Goal: Information Seeking & Learning: Learn about a topic

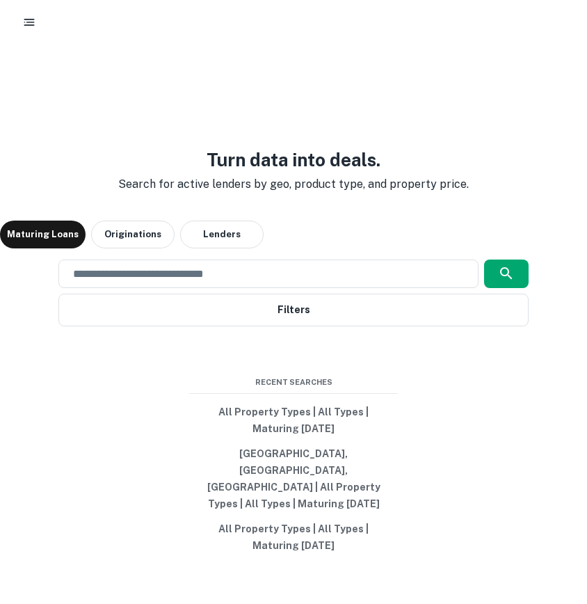
click at [426, 542] on div "Turn data into deals. Search for active lenders by geo, product type, and prope…" at bounding box center [293, 352] width 587 height 604
click at [219, 288] on div "​" at bounding box center [268, 274] width 420 height 29
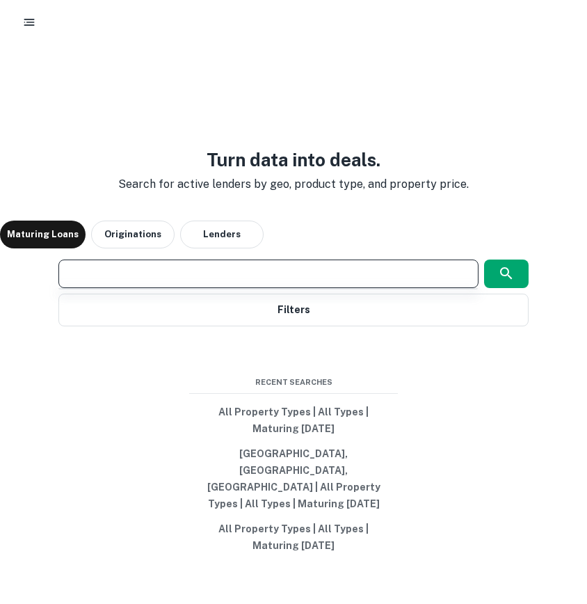
click at [395, 156] on div "Turn data into deals. Search for active lenders by geo, product type, and prope…" at bounding box center [293, 352] width 587 height 604
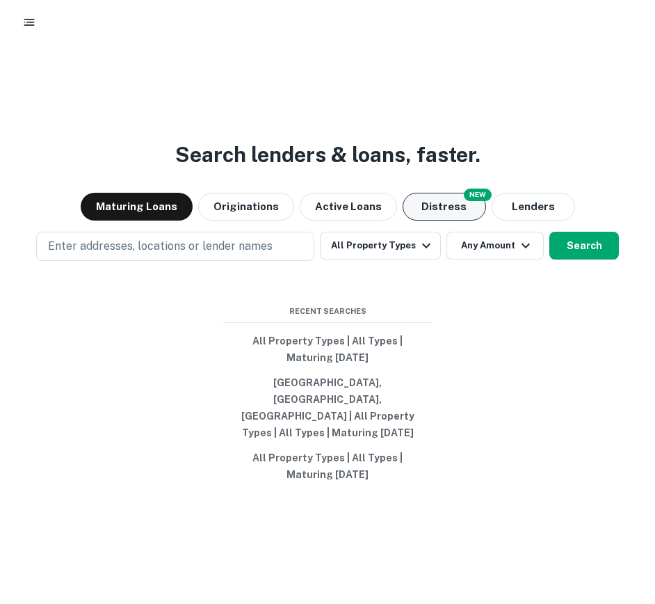
click at [425, 220] on button "Distress" at bounding box center [444, 207] width 83 height 28
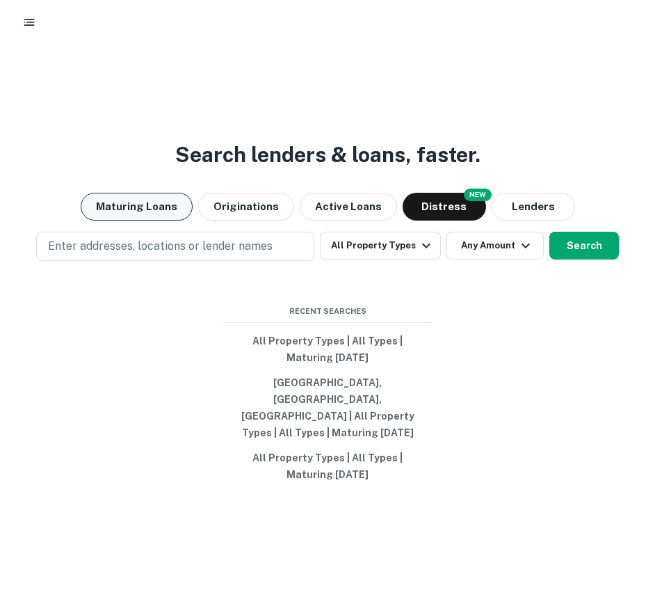
click at [130, 221] on button "Maturing Loans" at bounding box center [137, 207] width 112 height 28
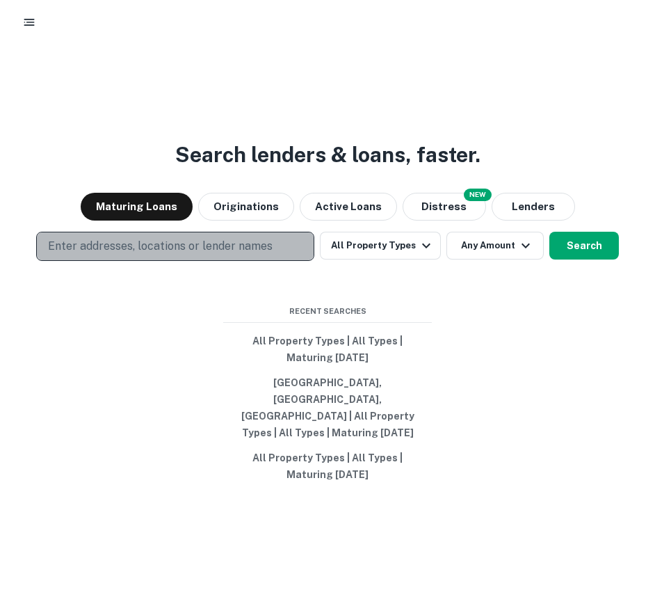
click at [152, 250] on button "Enter addresses, locations or lender names" at bounding box center [175, 246] width 278 height 29
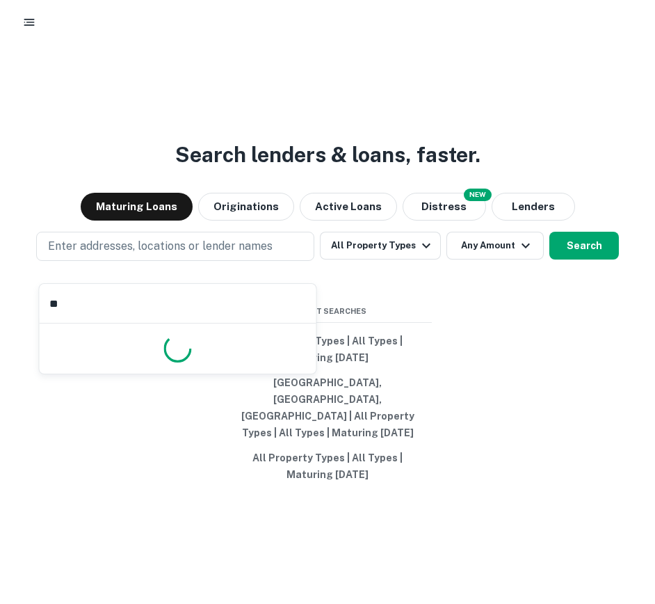
type input "*"
type input "*********"
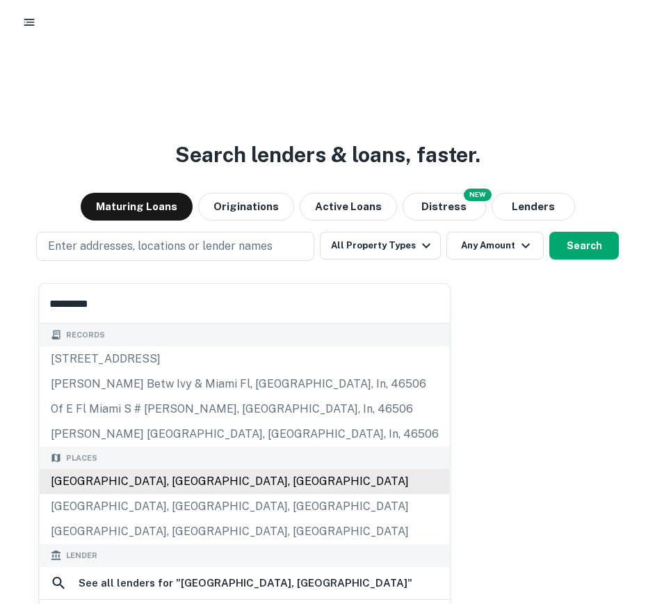
click at [119, 475] on div "Miami, FL, USA" at bounding box center [245, 481] width 410 height 25
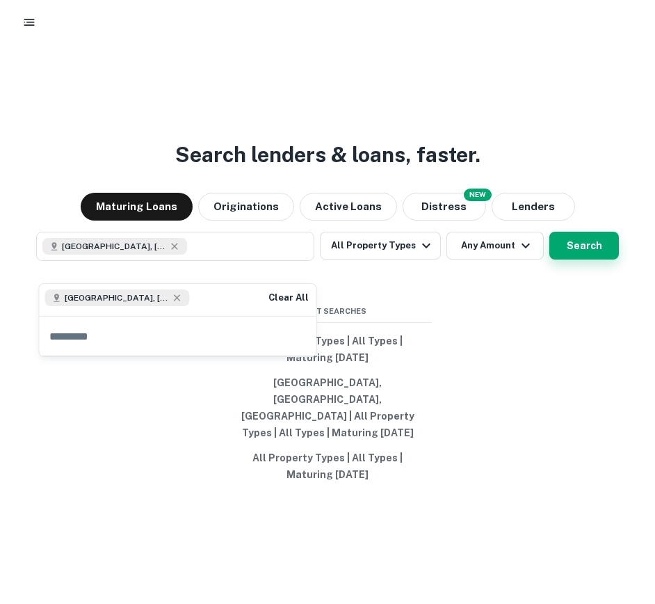
click at [581, 259] on button "Search" at bounding box center [585, 246] width 70 height 28
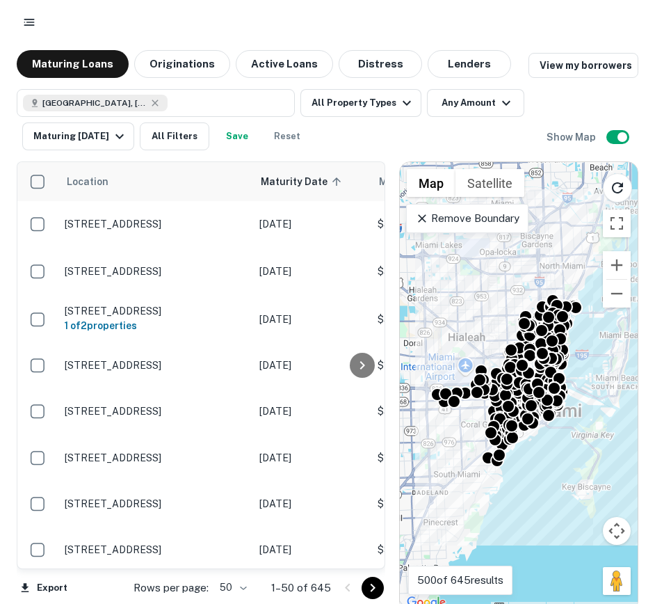
click at [483, 224] on p "Remove Boundary" at bounding box center [467, 218] width 104 height 17
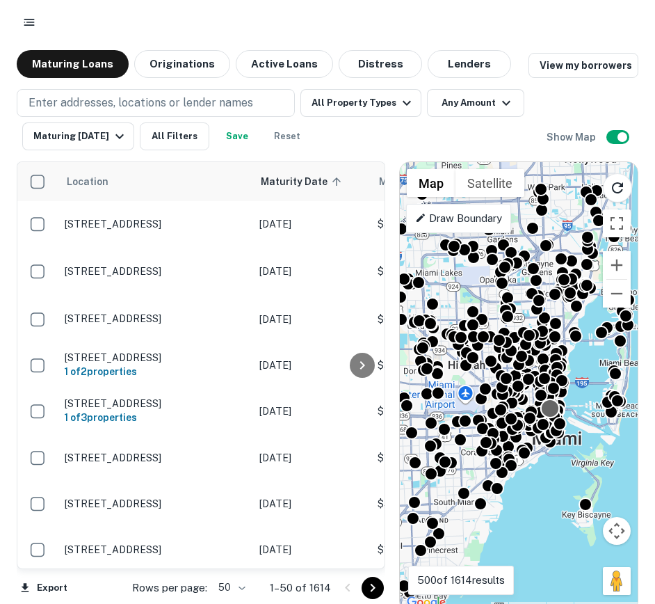
drag, startPoint x: 551, startPoint y: 366, endPoint x: 551, endPoint y: 436, distance: 70.3
click at [551, 415] on div at bounding box center [638, 415] width 238 height 0
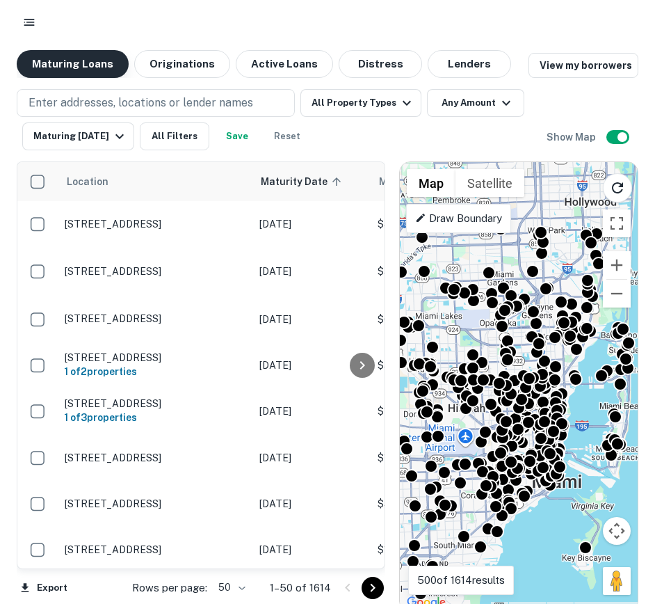
click at [96, 59] on button "Maturing Loans" at bounding box center [73, 64] width 112 height 28
click at [29, 10] on button "button" at bounding box center [29, 22] width 25 height 25
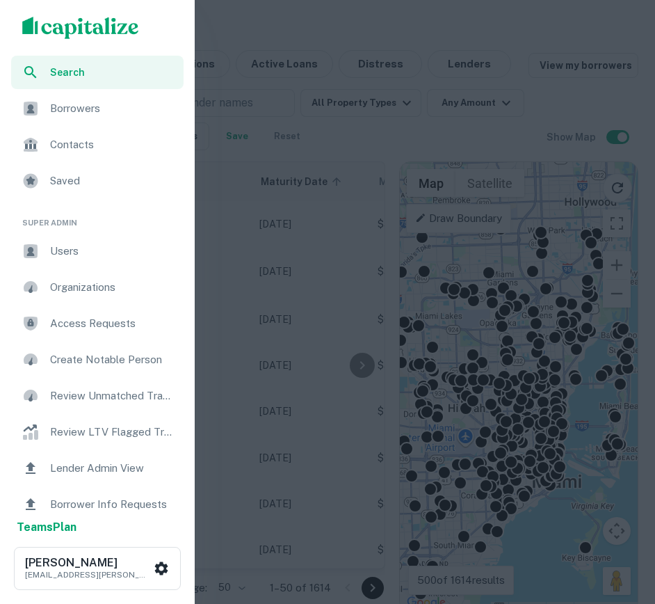
click at [57, 71] on span "Search" at bounding box center [112, 72] width 125 height 15
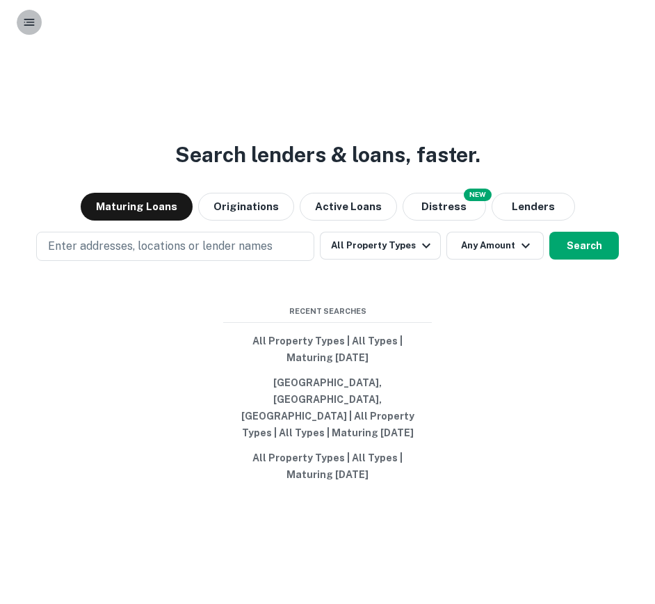
click at [33, 31] on button "button" at bounding box center [29, 22] width 25 height 25
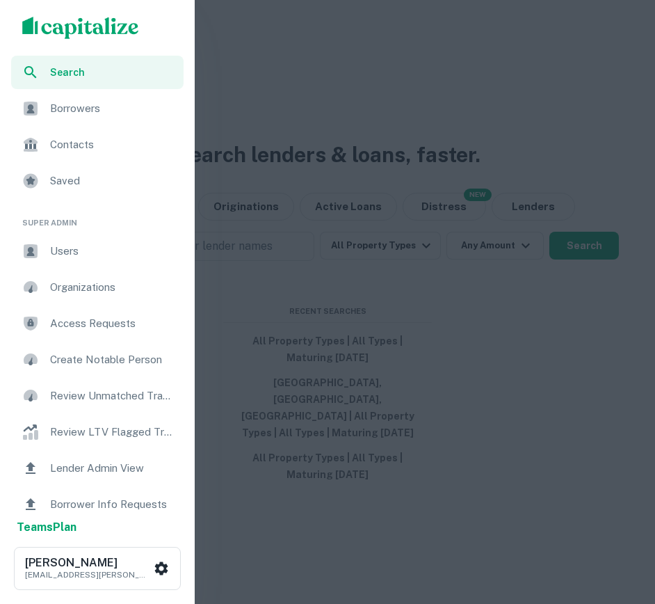
click at [81, 32] on img "scrollable content" at bounding box center [80, 28] width 117 height 22
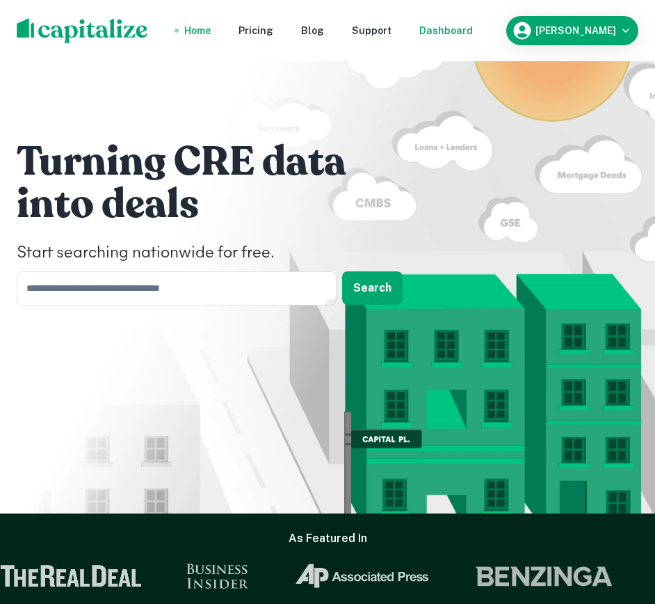
click at [473, 26] on div "Dashboard" at bounding box center [447, 30] width 54 height 15
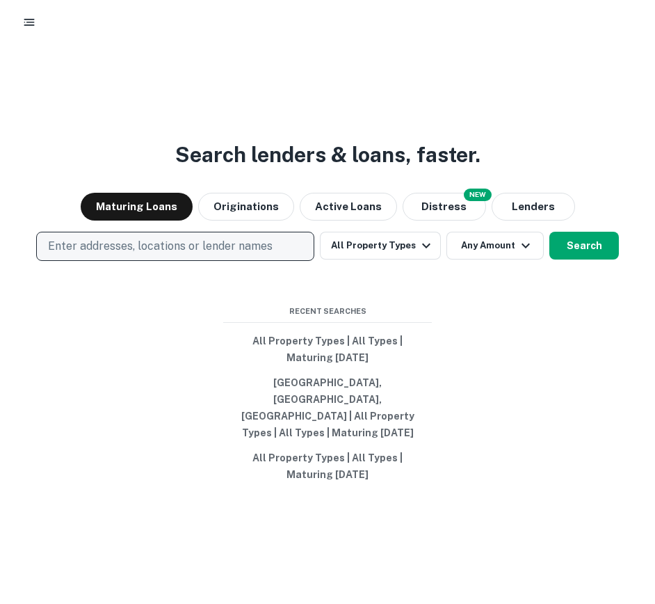
click at [244, 255] on p "Enter addresses, locations or lender names" at bounding box center [160, 246] width 225 height 17
type input "**********"
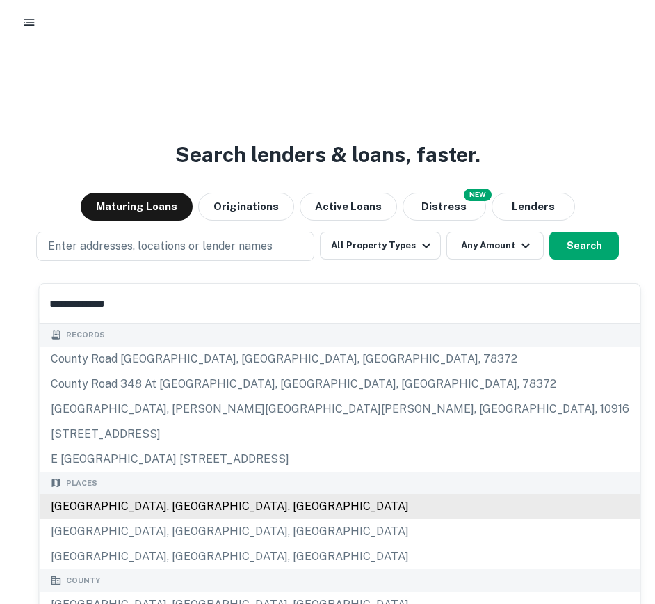
click at [138, 511] on div "Orange County, CA, USA" at bounding box center [340, 506] width 601 height 25
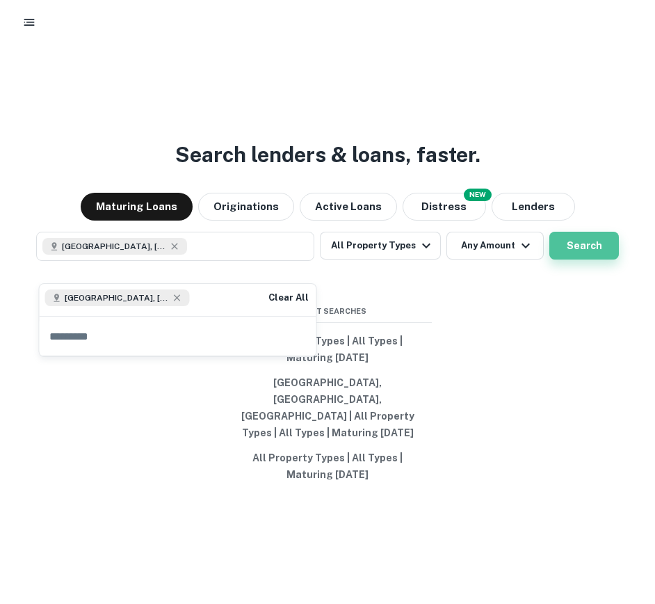
click at [581, 260] on button "Search" at bounding box center [585, 246] width 70 height 28
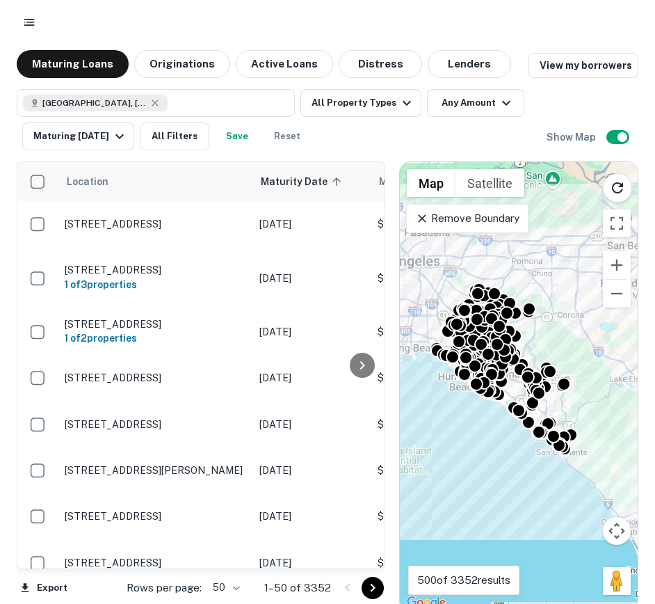
click at [26, 22] on icon "button" at bounding box center [29, 22] width 14 height 14
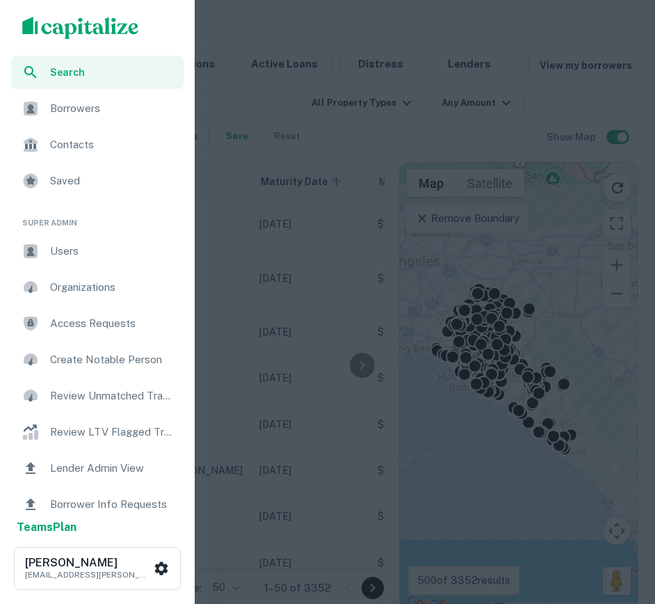
click at [115, 58] on div "Search" at bounding box center [97, 72] width 173 height 33
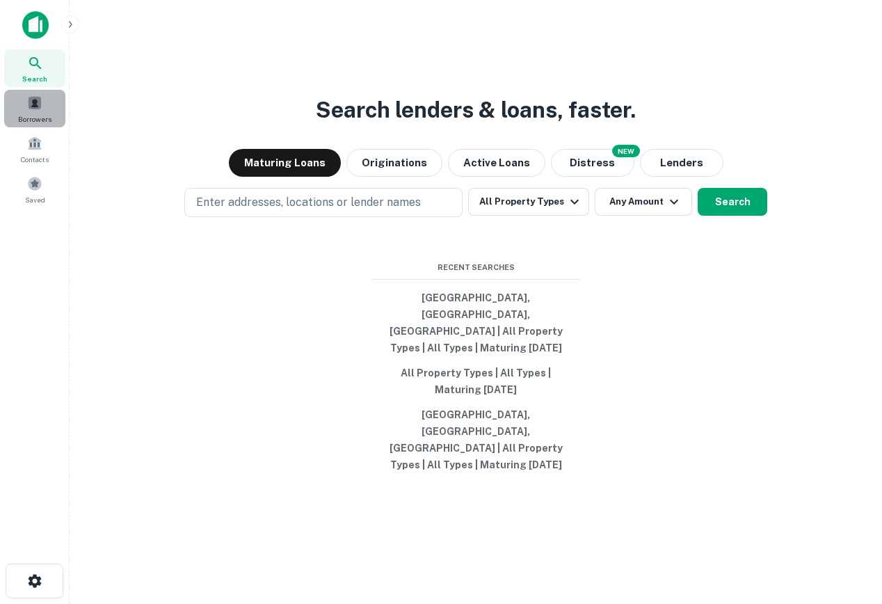
click at [42, 100] on div "Borrowers" at bounding box center [34, 109] width 61 height 38
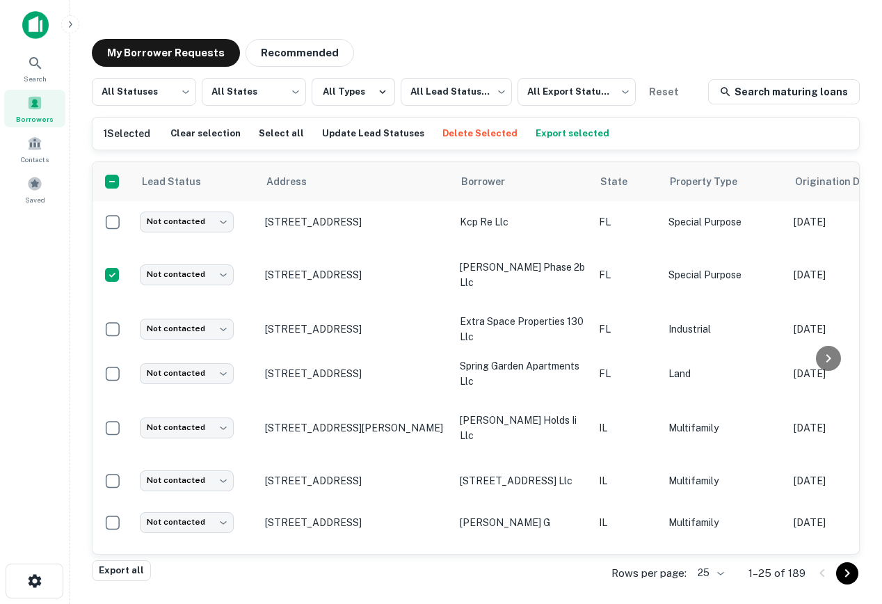
click at [482, 134] on button "Delete Selected" at bounding box center [480, 133] width 82 height 21
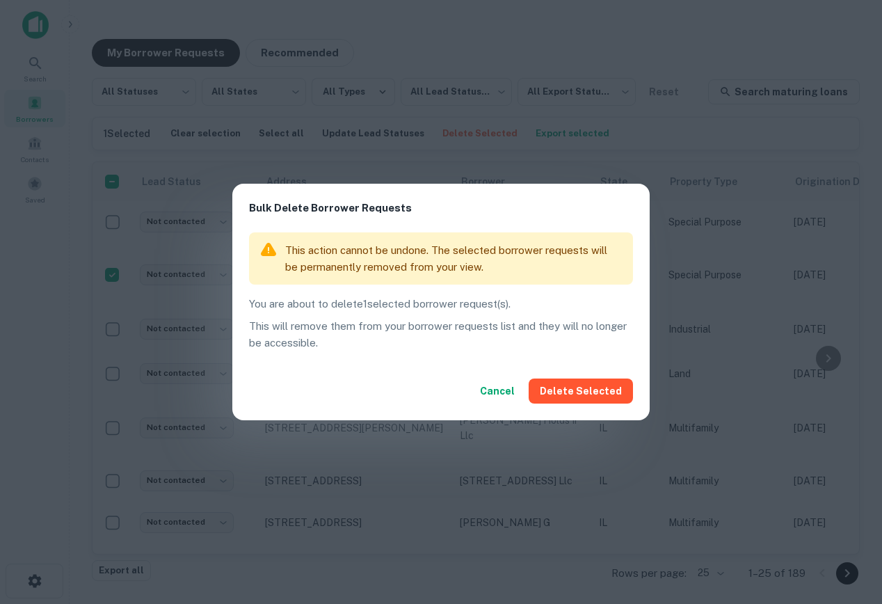
click at [600, 390] on button "Delete Selected" at bounding box center [581, 390] width 104 height 25
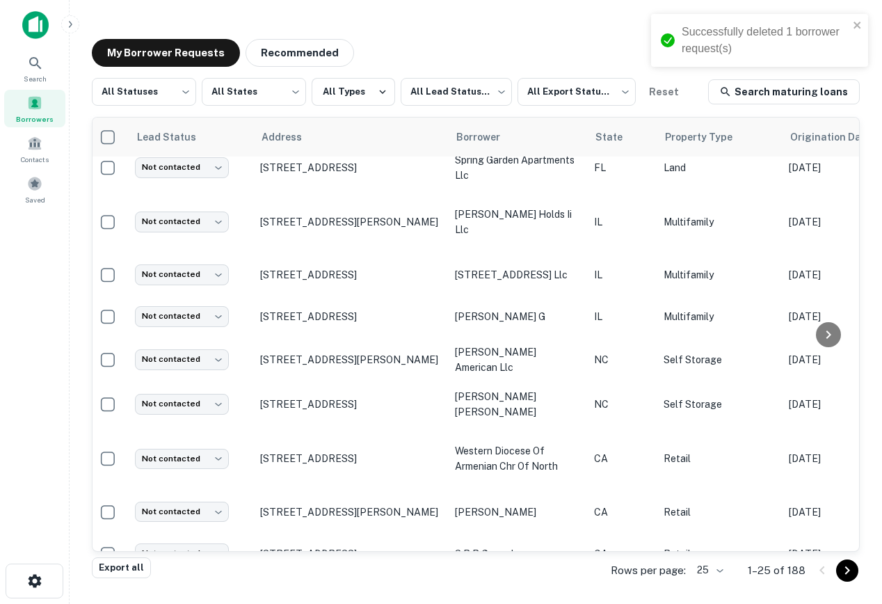
scroll to position [97, 0]
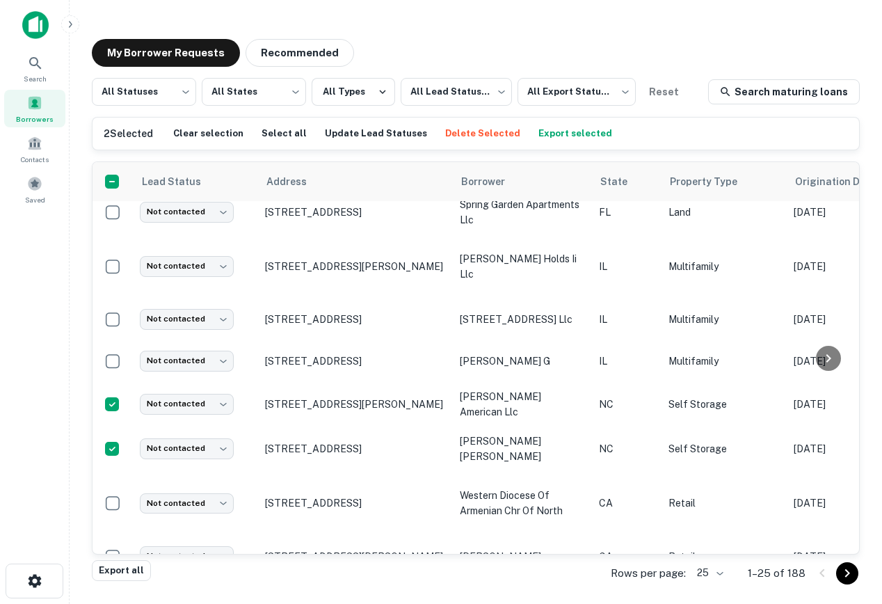
click at [444, 146] on div "2 Selected Clear selection Select all Update Lead Statuses Delete Selected Expo…" at bounding box center [476, 134] width 767 height 32
click at [449, 129] on button "Delete Selected" at bounding box center [483, 133] width 82 height 21
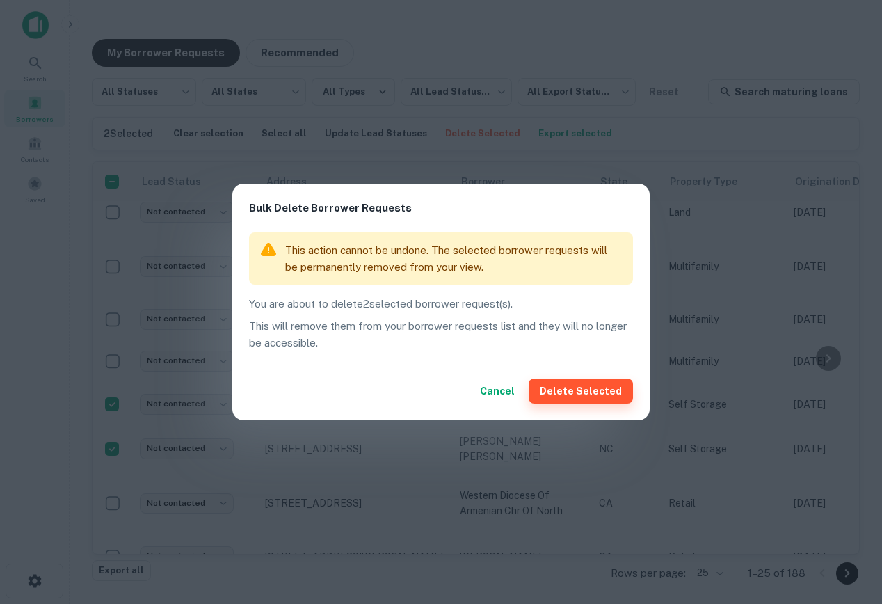
click at [616, 395] on button "Delete Selected" at bounding box center [581, 390] width 104 height 25
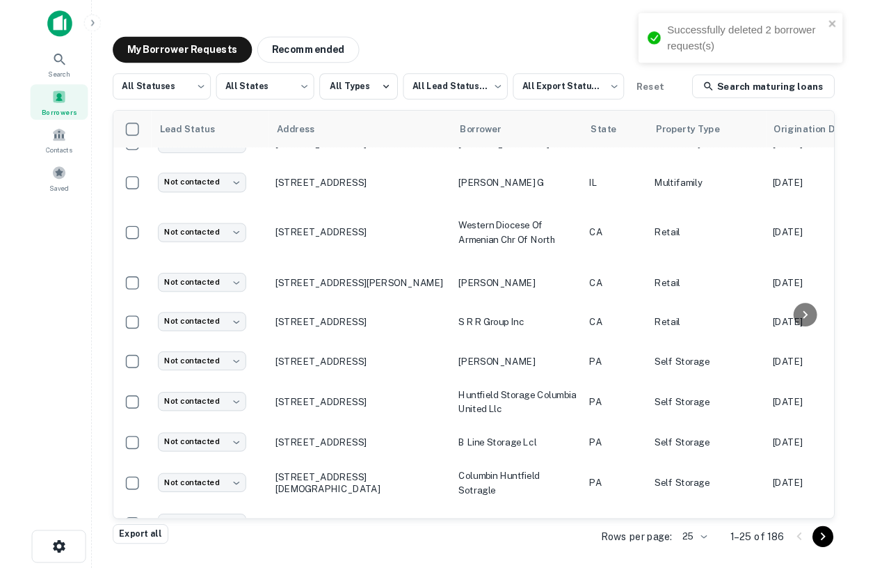
scroll to position [0, 0]
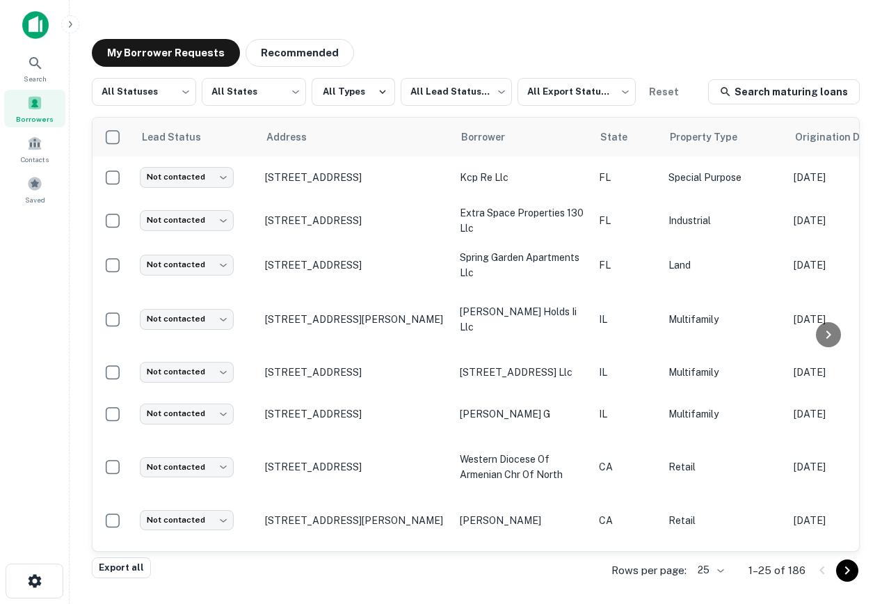
click at [23, 13] on img at bounding box center [35, 25] width 26 height 28
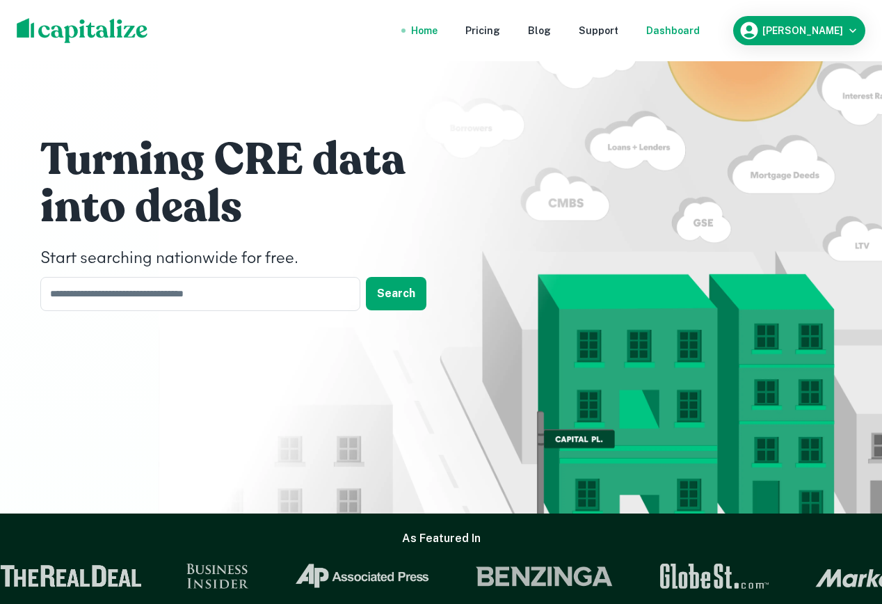
click at [700, 31] on div "Dashboard" at bounding box center [673, 30] width 54 height 15
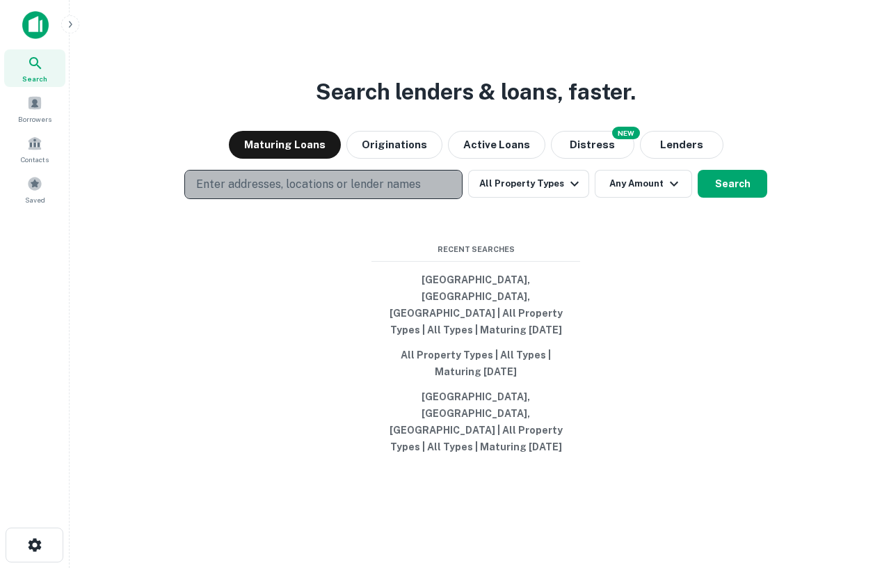
click at [374, 193] on p "Enter addresses, locations or lender names" at bounding box center [308, 184] width 225 height 17
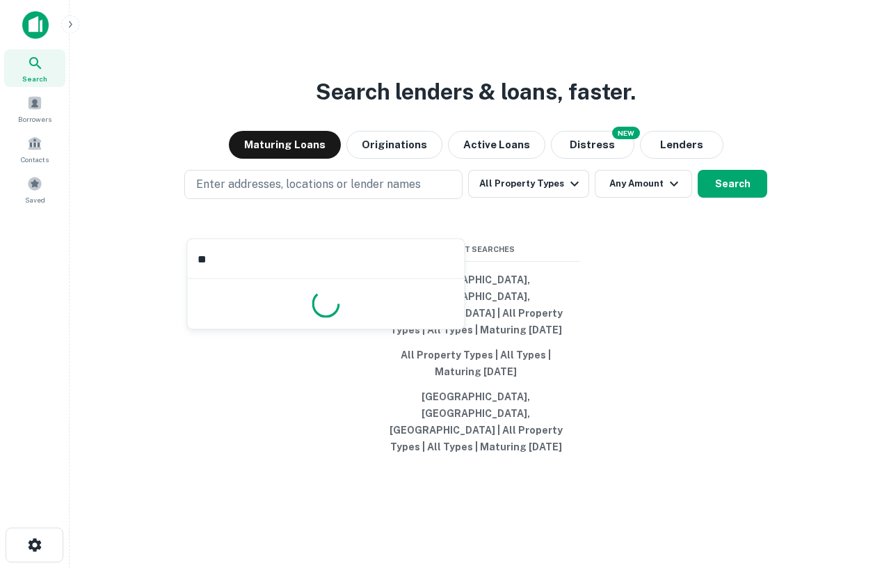
type input "*"
type input "********"
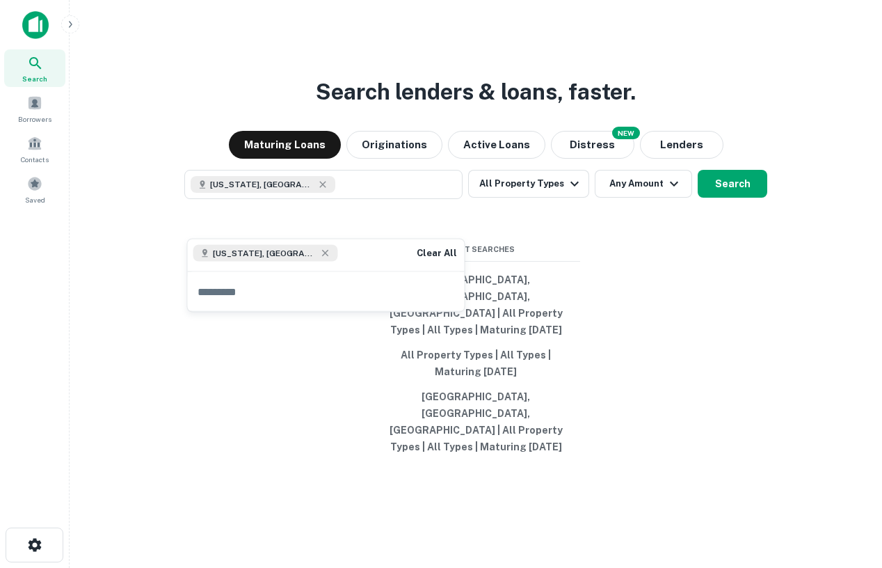
click at [716, 292] on div "Search lenders & loans, faster. Maturing Loans Originations Active Loans NEW Di…" at bounding box center [476, 317] width 790 height 568
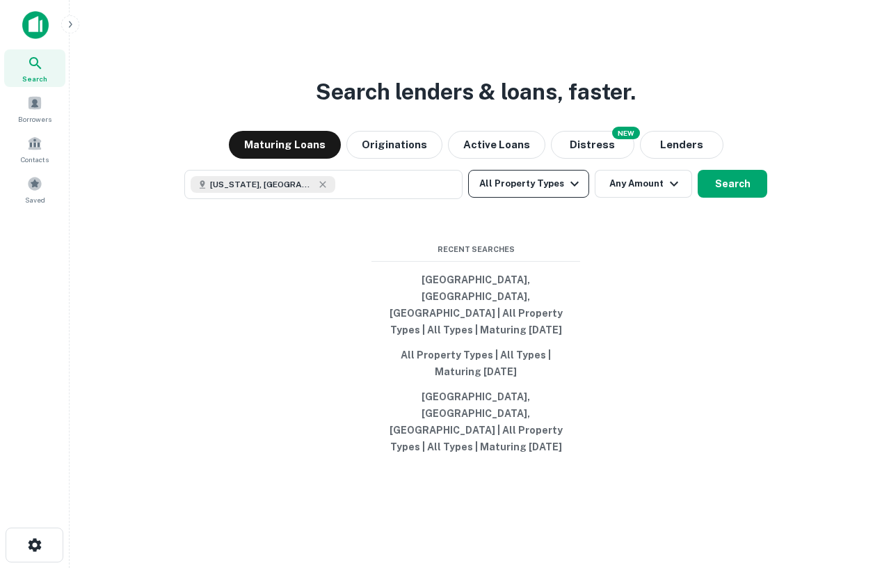
click at [566, 192] on icon "button" at bounding box center [574, 183] width 17 height 17
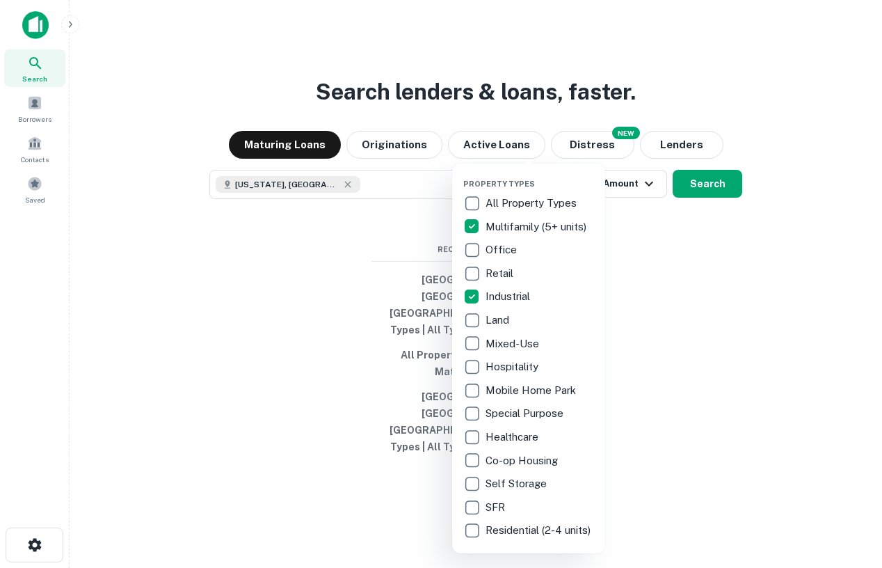
click at [732, 298] on div at bounding box center [441, 284] width 882 height 568
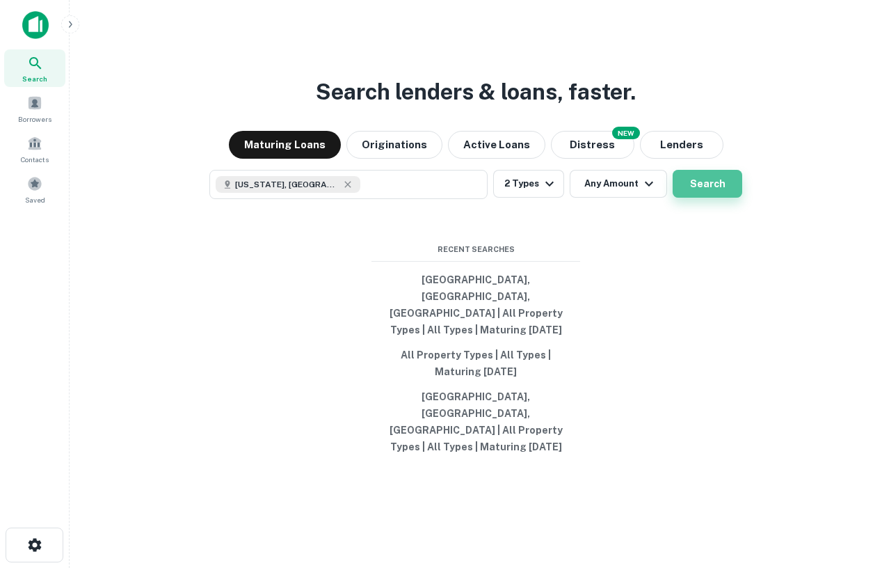
click at [721, 198] on button "Search" at bounding box center [708, 184] width 70 height 28
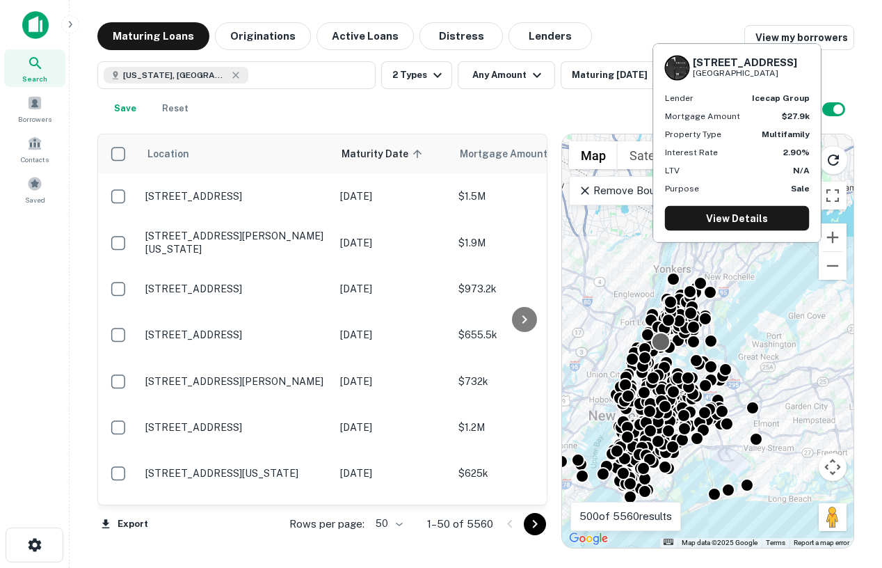
drag, startPoint x: 745, startPoint y: 257, endPoint x: 667, endPoint y: 342, distance: 115.2
click at [667, 342] on div at bounding box center [661, 342] width 20 height 20
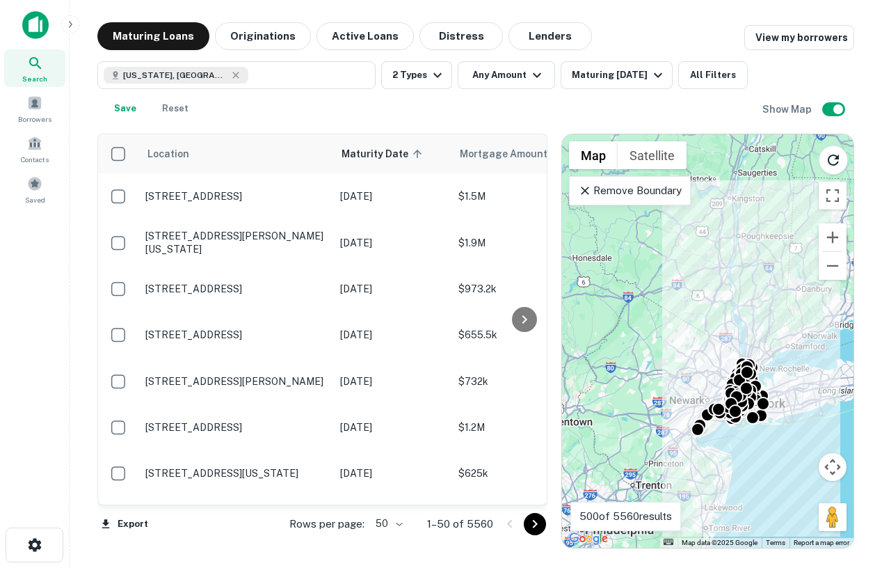
drag, startPoint x: 791, startPoint y: 290, endPoint x: 756, endPoint y: 401, distance: 116.8
click at [756, 404] on div "To activate drag with keyboard, press Alt + Enter. Once in keyboard drag state,…" at bounding box center [708, 340] width 292 height 413
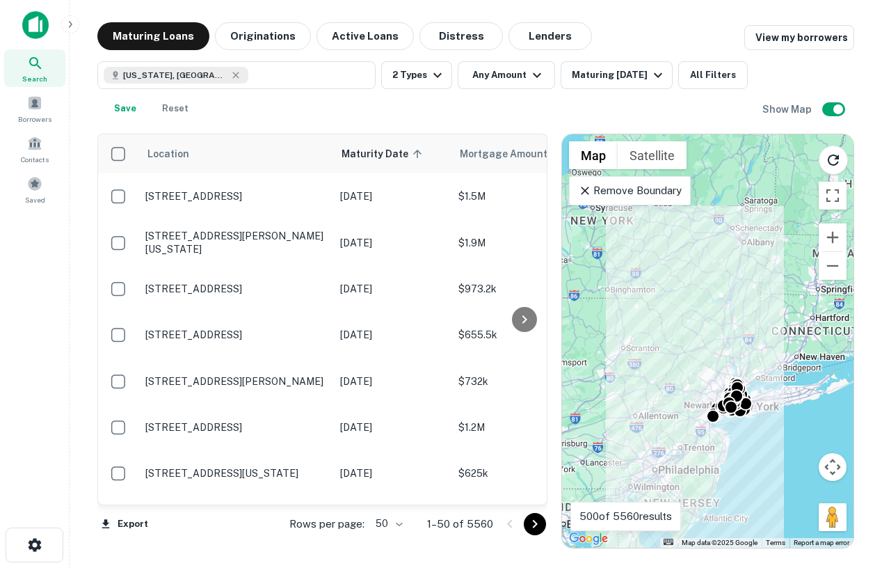
drag, startPoint x: 755, startPoint y: 311, endPoint x: 767, endPoint y: 341, distance: 32.4
click at [768, 342] on div "To activate drag with keyboard, press Alt + Enter. Once in keyboard drag state,…" at bounding box center [708, 340] width 292 height 413
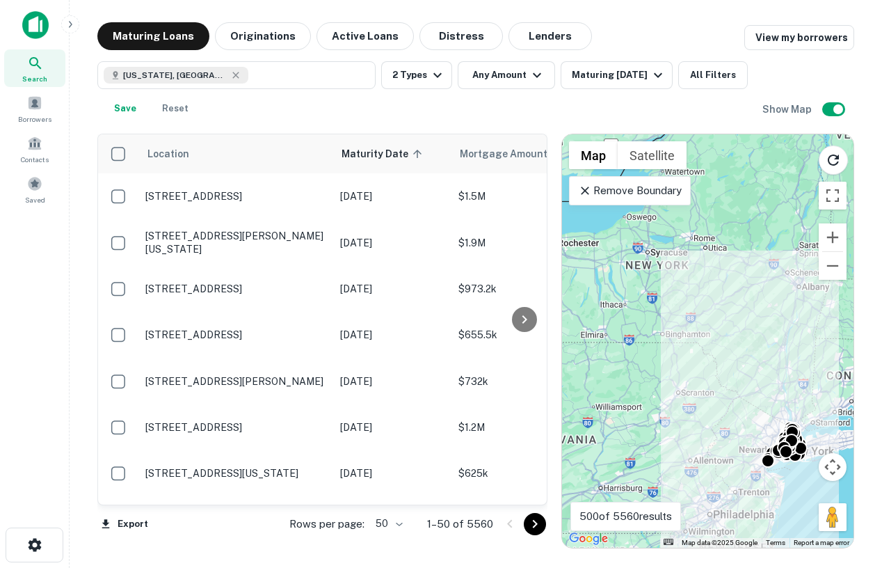
drag, startPoint x: 770, startPoint y: 346, endPoint x: 827, endPoint y: 385, distance: 68.5
click at [827, 385] on div "To activate drag with keyboard, press Alt + Enter. Once in keyboard drag state,…" at bounding box center [708, 340] width 292 height 413
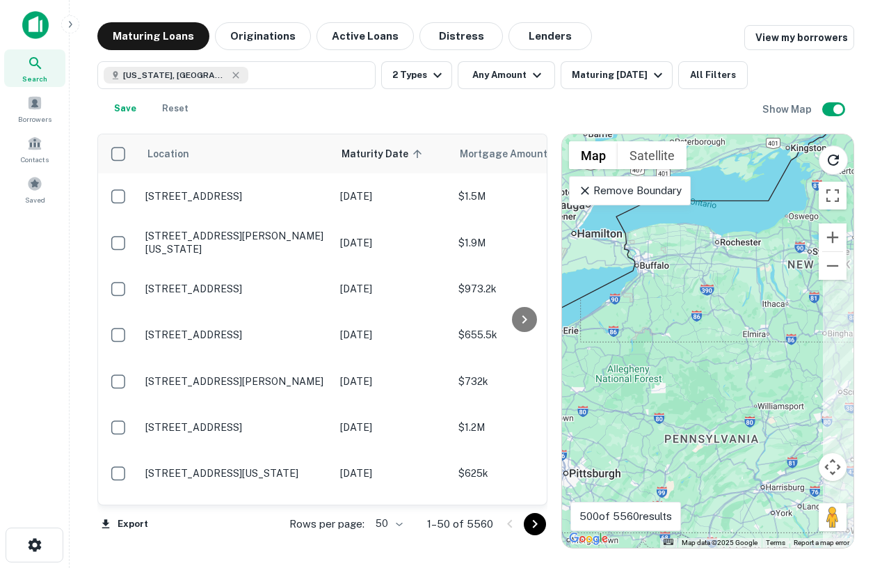
drag, startPoint x: 735, startPoint y: 321, endPoint x: 873, endPoint y: 307, distance: 138.5
click at [873, 307] on main "Maturing Loans Originations Active Loans Distress Lenders View my borrowers New…" at bounding box center [476, 284] width 813 height 568
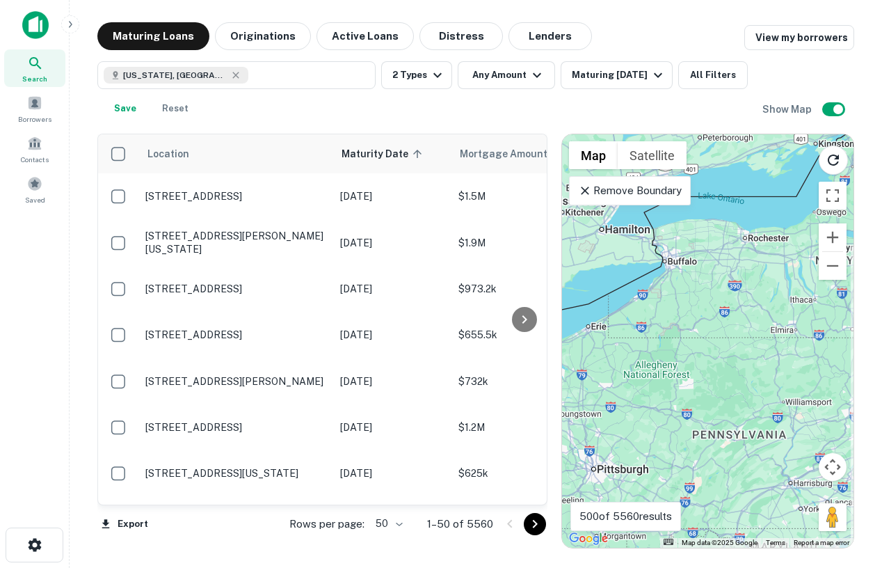
drag, startPoint x: 697, startPoint y: 273, endPoint x: 727, endPoint y: 270, distance: 30.1
click at [727, 270] on div "To activate drag with keyboard, press Alt + Enter. Once in keyboard drag state,…" at bounding box center [708, 340] width 292 height 413
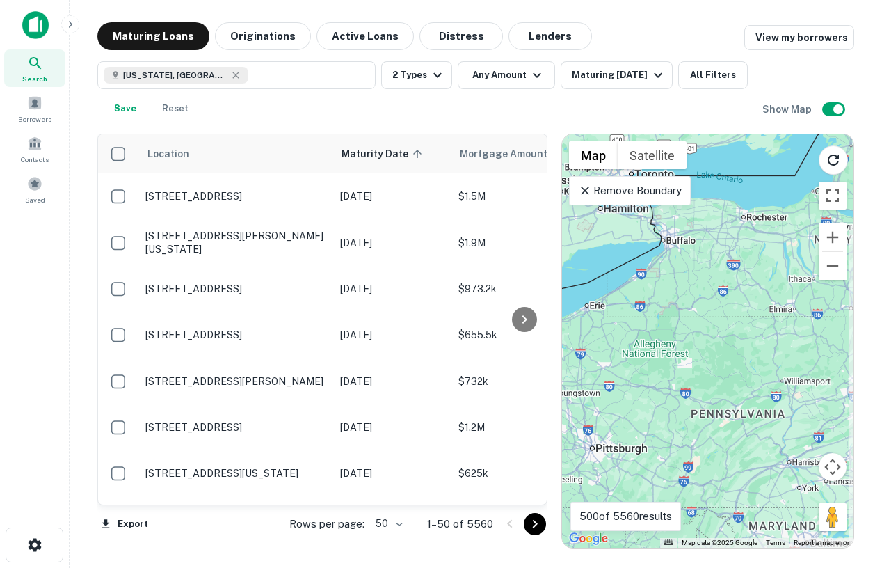
drag, startPoint x: 727, startPoint y: 270, endPoint x: 725, endPoint y: 243, distance: 27.2
click at [725, 243] on div "To activate drag with keyboard, press Alt + Enter. Once in keyboard drag state,…" at bounding box center [708, 340] width 292 height 413
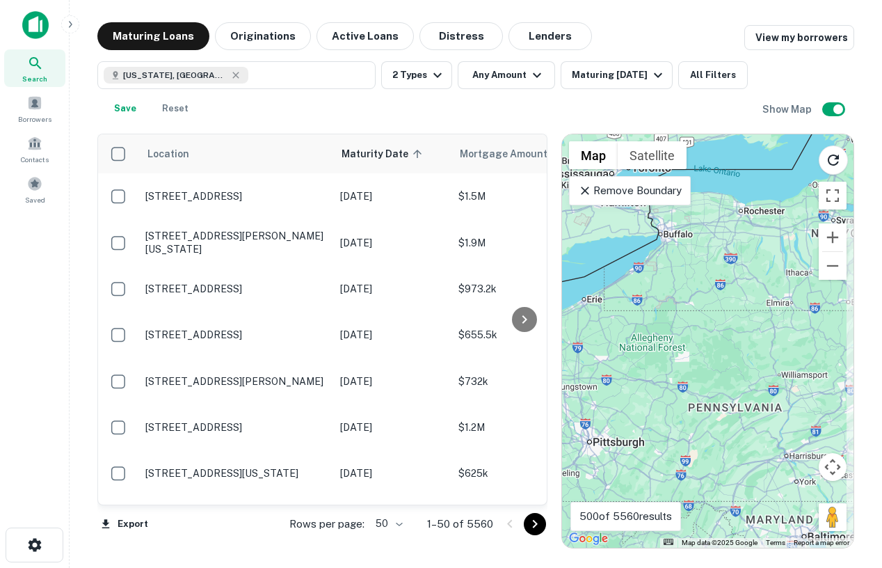
click at [640, 189] on p "Remove Boundary" at bounding box center [630, 190] width 104 height 17
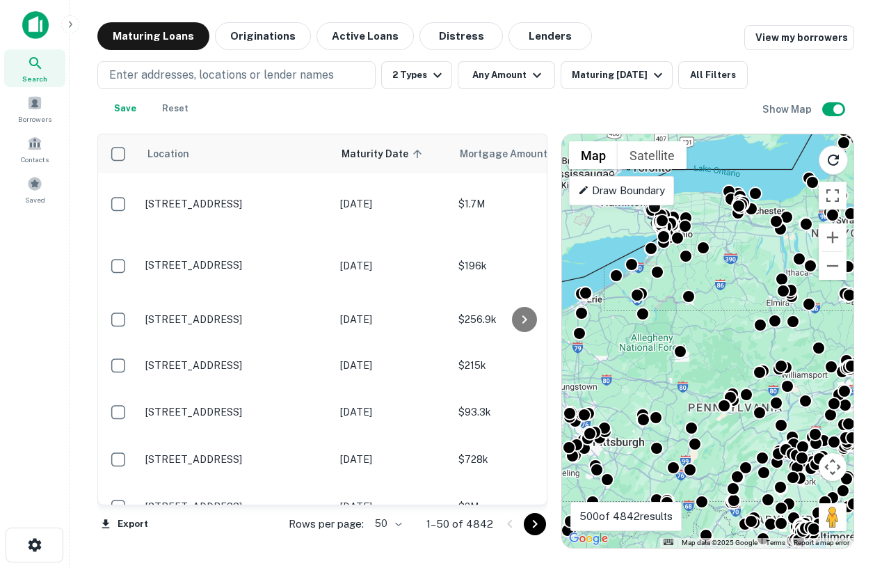
click at [654, 189] on p "Draw Boundary" at bounding box center [621, 190] width 87 height 17
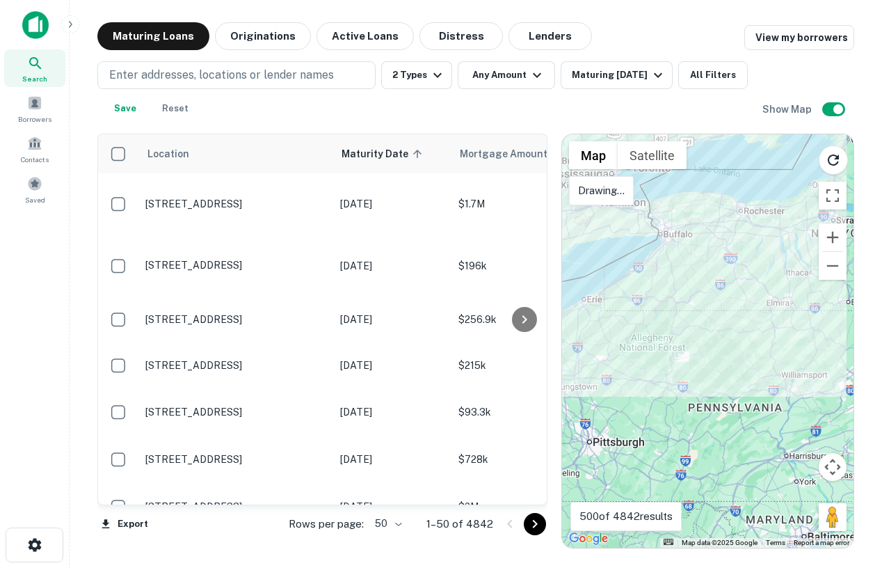
click at [655, 189] on div "Search This Area" at bounding box center [710, 164] width 131 height 61
click at [646, 195] on div "Search This Area" at bounding box center [710, 164] width 131 height 61
click at [644, 196] on div at bounding box center [708, 340] width 292 height 413
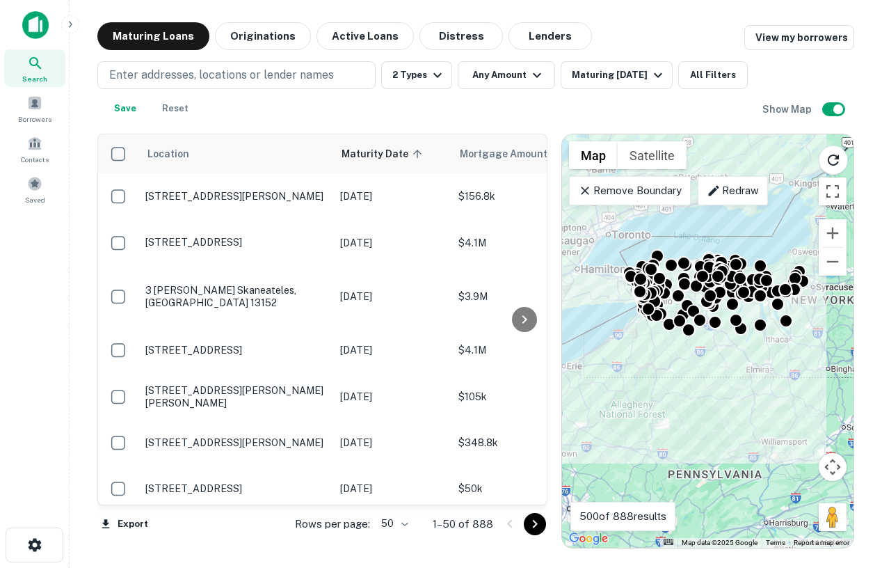
drag, startPoint x: 771, startPoint y: 332, endPoint x: 750, endPoint y: 396, distance: 67.3
click at [750, 396] on div "To activate drag with keyboard, press Alt + Enter. Once in keyboard drag state,…" at bounding box center [708, 340] width 292 height 413
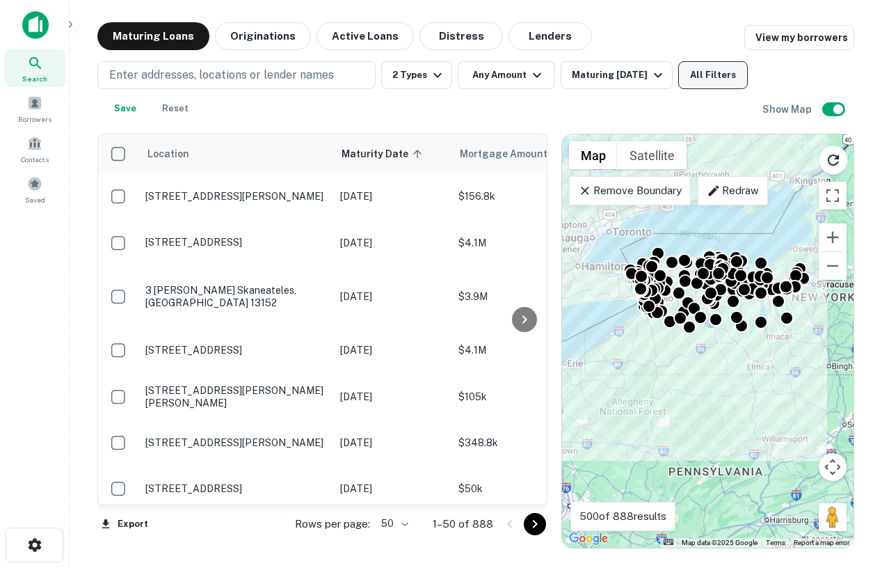
click at [694, 82] on button "All Filters" at bounding box center [713, 75] width 70 height 28
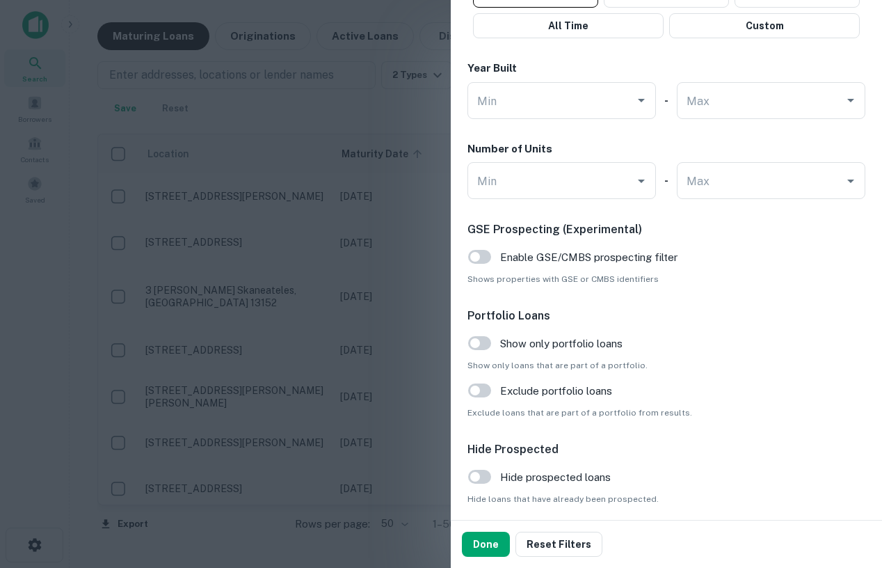
scroll to position [1007, 0]
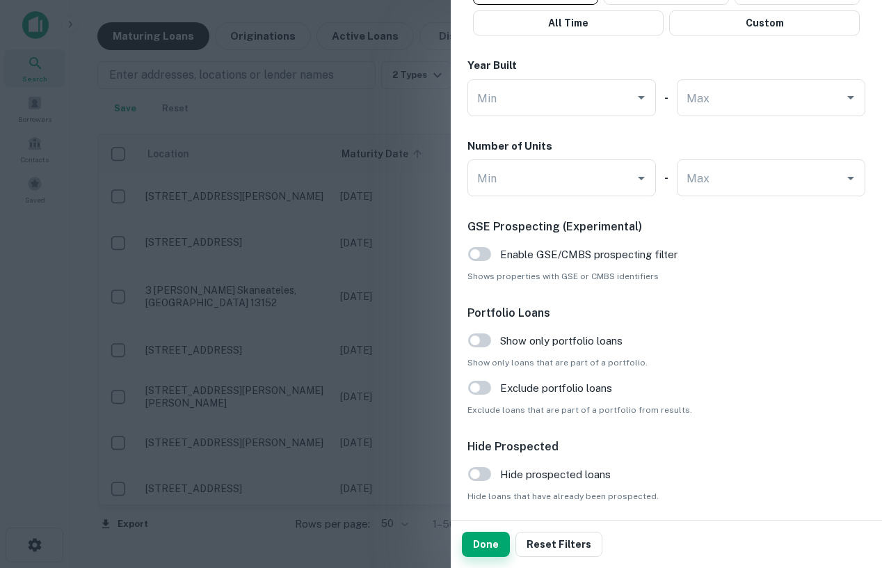
click at [481, 539] on button "Done" at bounding box center [486, 544] width 48 height 25
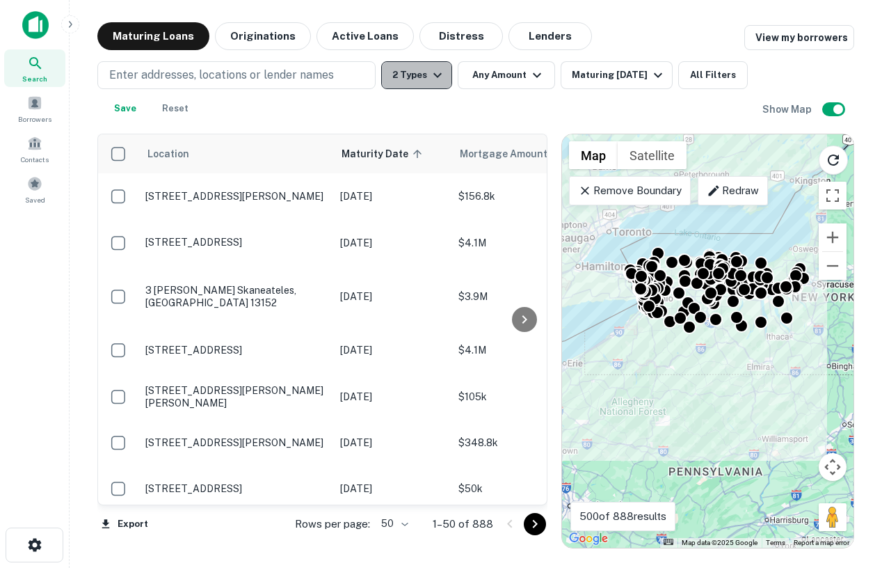
click at [436, 74] on icon "button" at bounding box center [437, 75] width 17 height 17
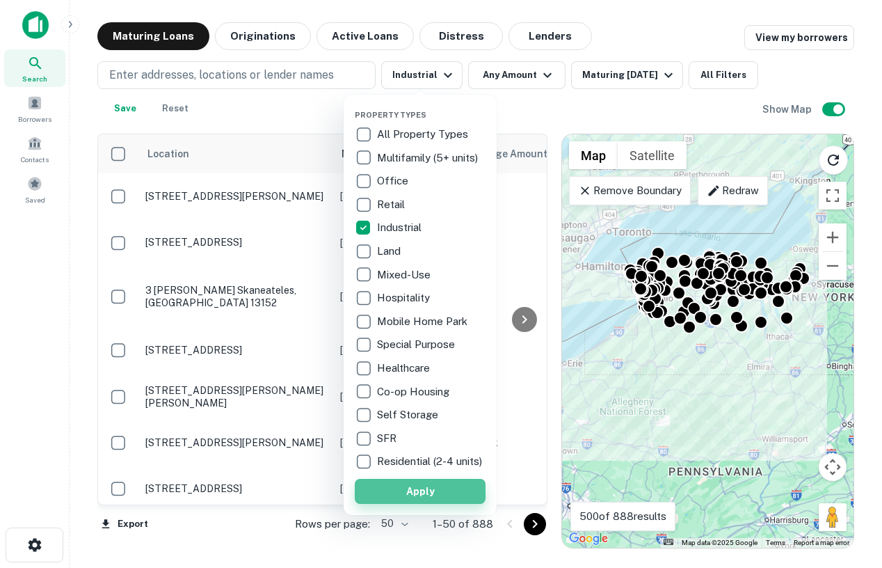
click at [421, 503] on button "Apply" at bounding box center [420, 491] width 131 height 25
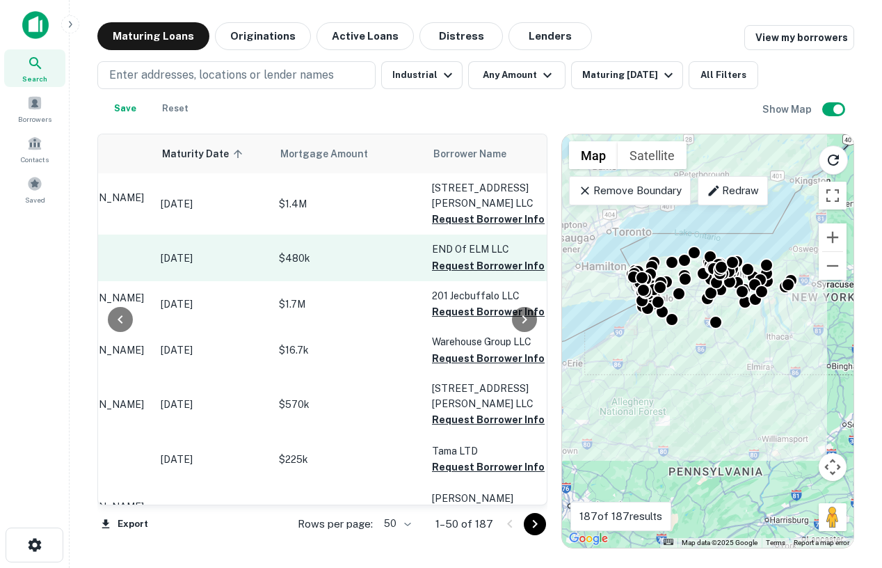
scroll to position [0, 180]
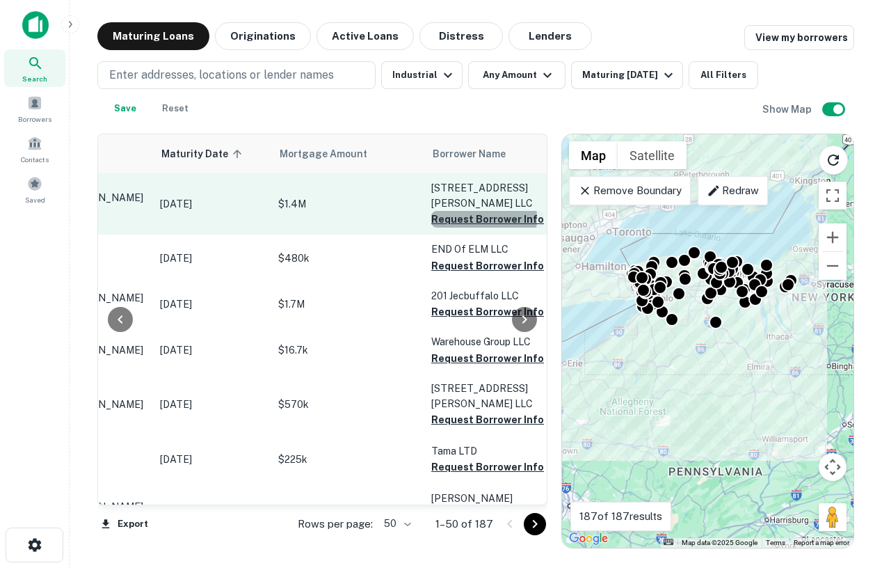
click at [465, 211] on button "Request Borrower Info" at bounding box center [487, 219] width 113 height 17
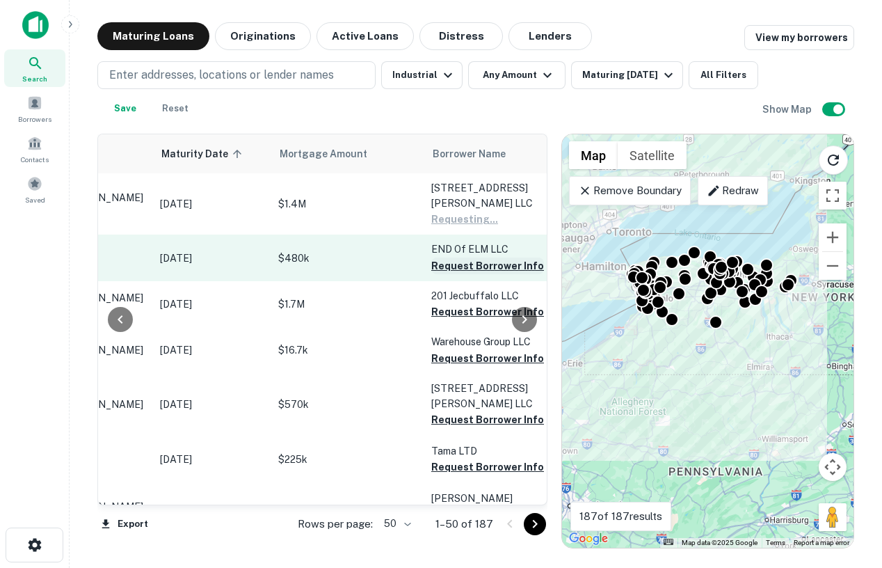
click at [473, 257] on button "Request Borrower Info" at bounding box center [487, 265] width 113 height 17
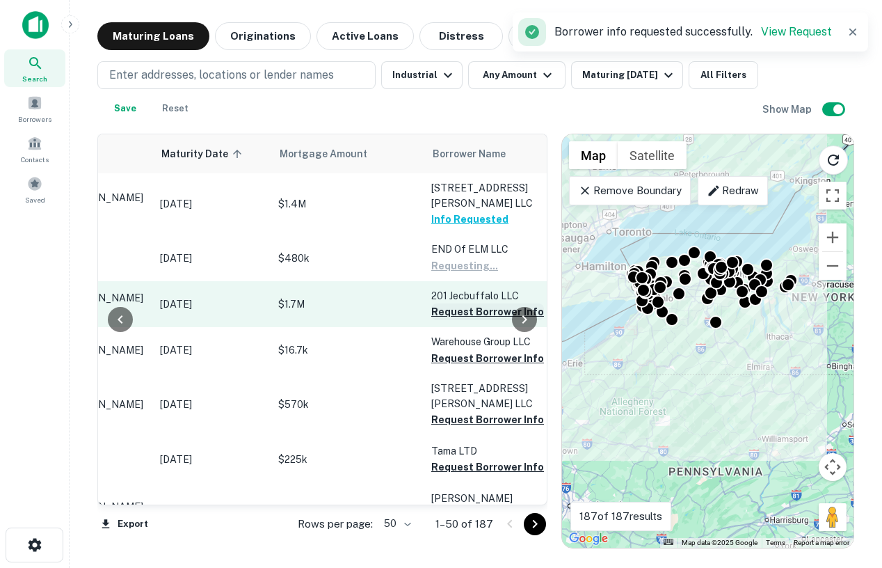
click at [472, 303] on button "Request Borrower Info" at bounding box center [487, 311] width 113 height 17
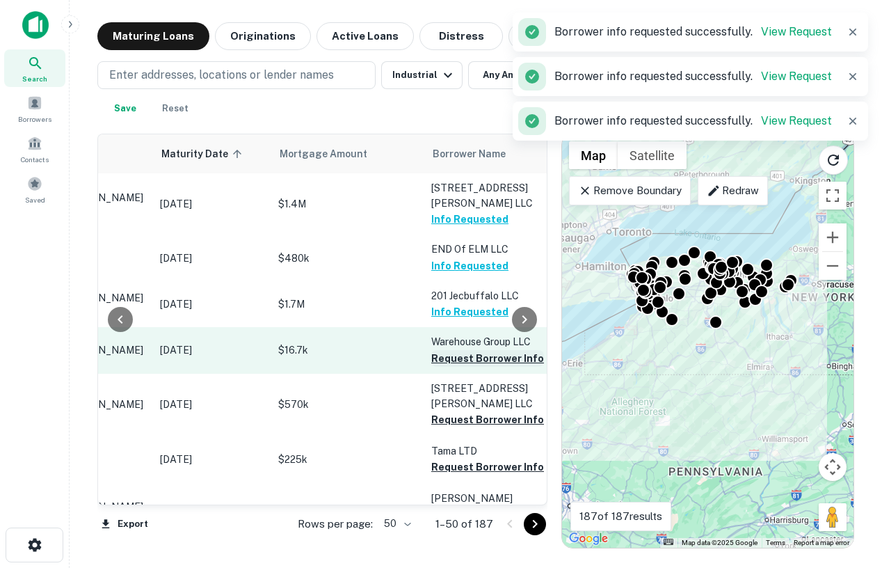
click at [470, 350] on button "Request Borrower Info" at bounding box center [487, 358] width 113 height 17
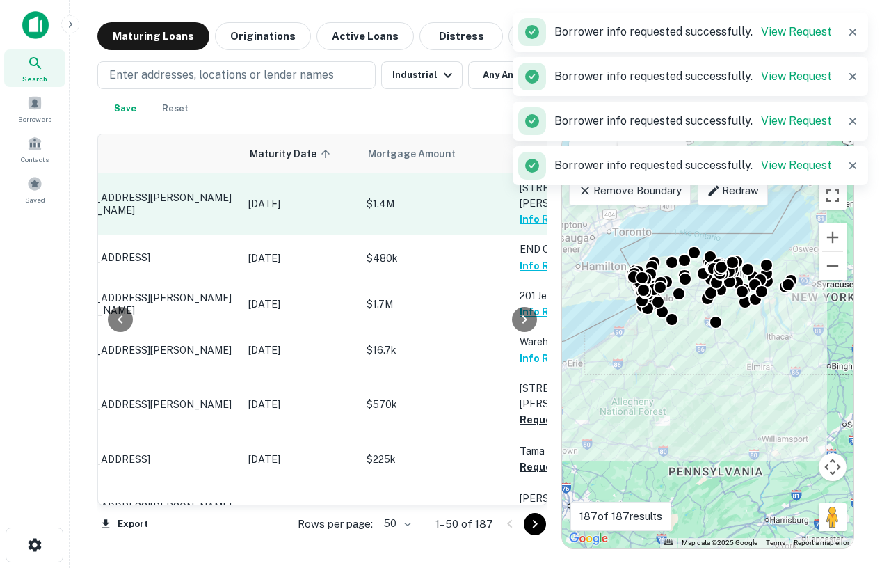
scroll to position [0, 0]
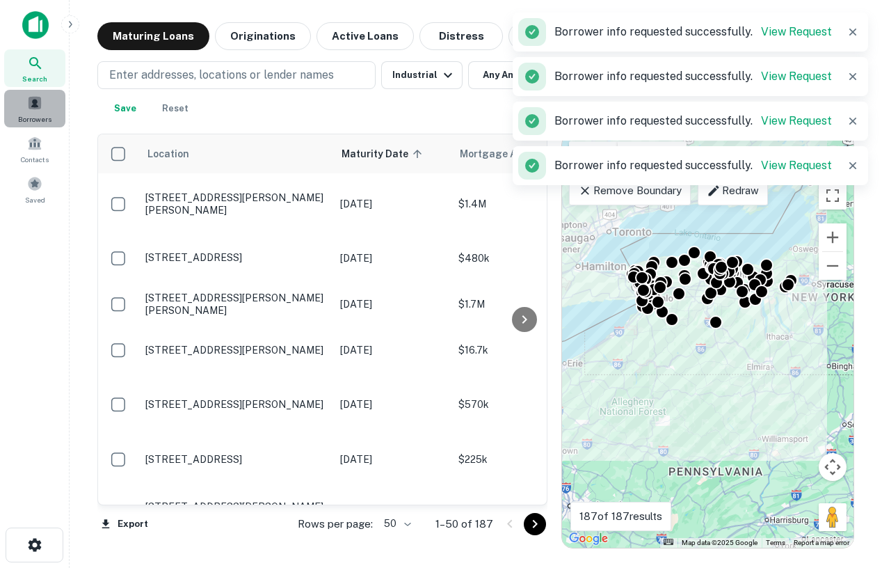
click at [37, 111] on div "Borrowers" at bounding box center [34, 109] width 61 height 38
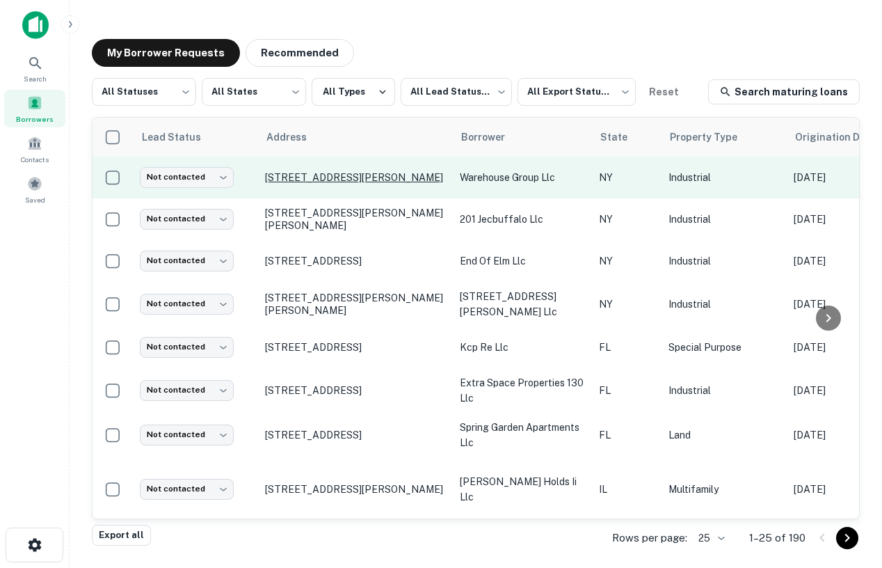
click at [324, 180] on p "[STREET_ADDRESS][PERSON_NAME]" at bounding box center [355, 177] width 181 height 13
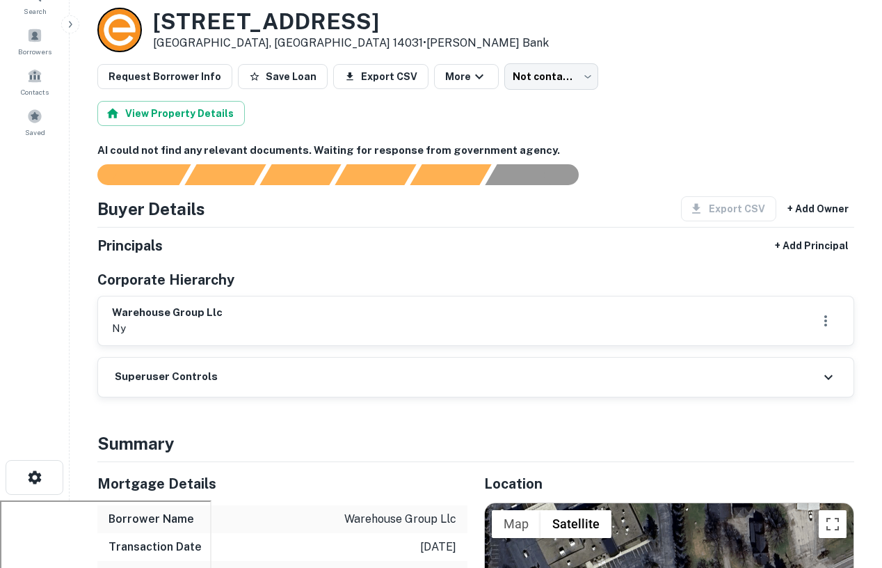
scroll to position [64, 0]
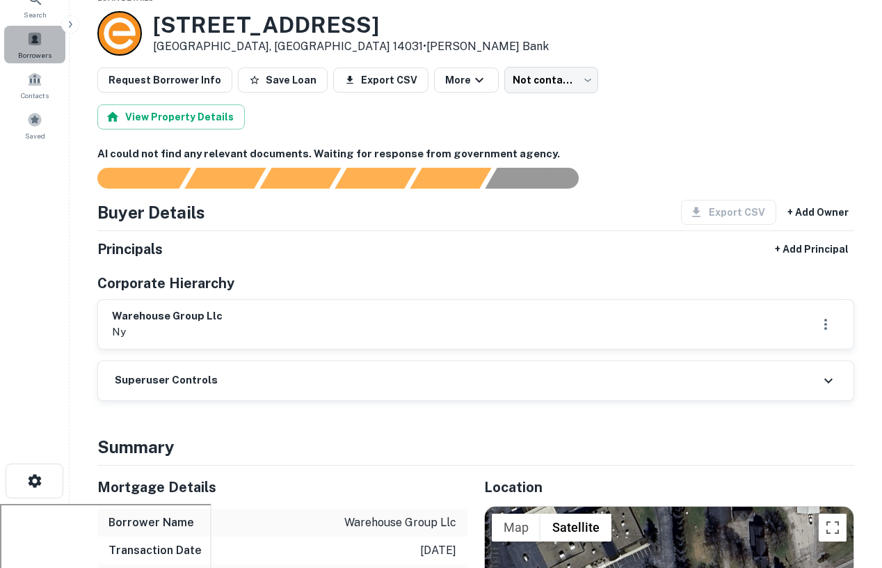
click at [46, 55] on span "Borrowers" at bounding box center [34, 54] width 33 height 11
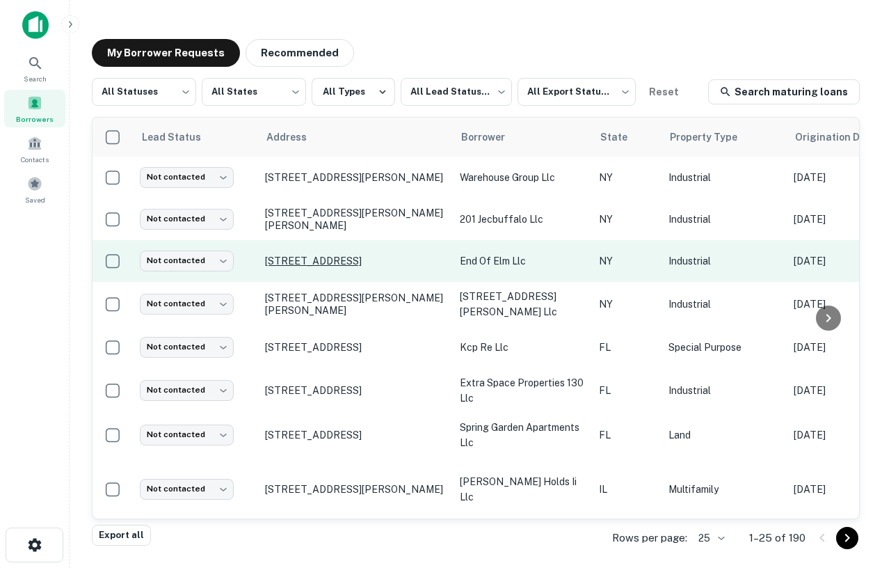
click at [363, 257] on p "[STREET_ADDRESS]" at bounding box center [355, 261] width 181 height 13
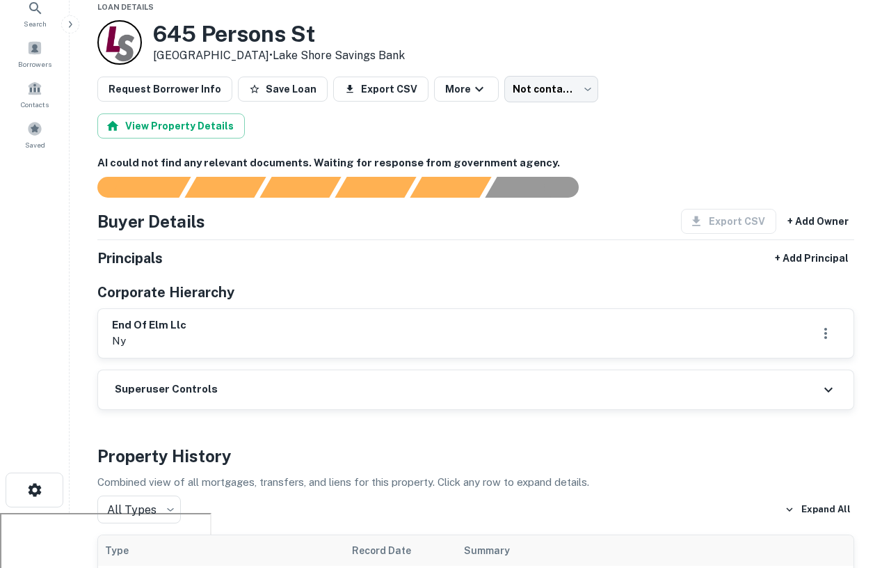
scroll to position [16, 0]
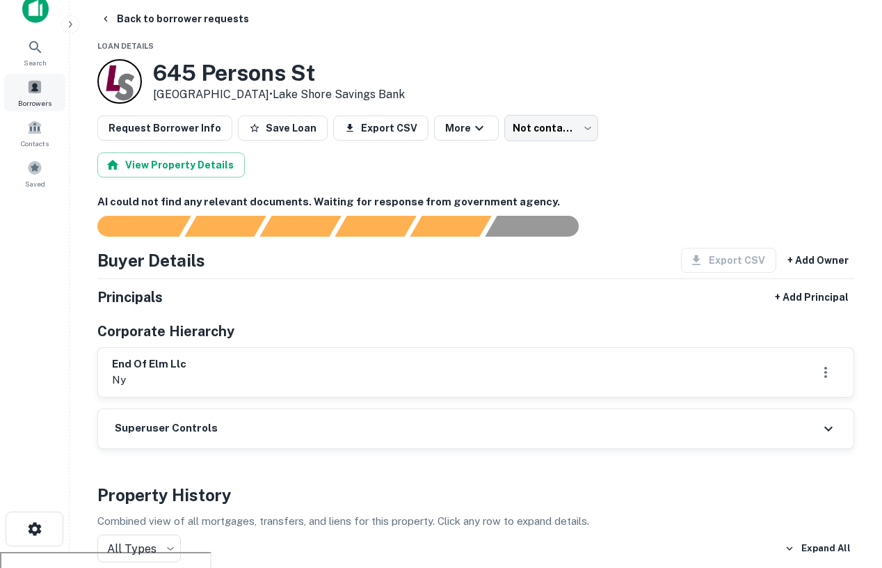
click at [27, 92] on span at bounding box center [34, 86] width 15 height 15
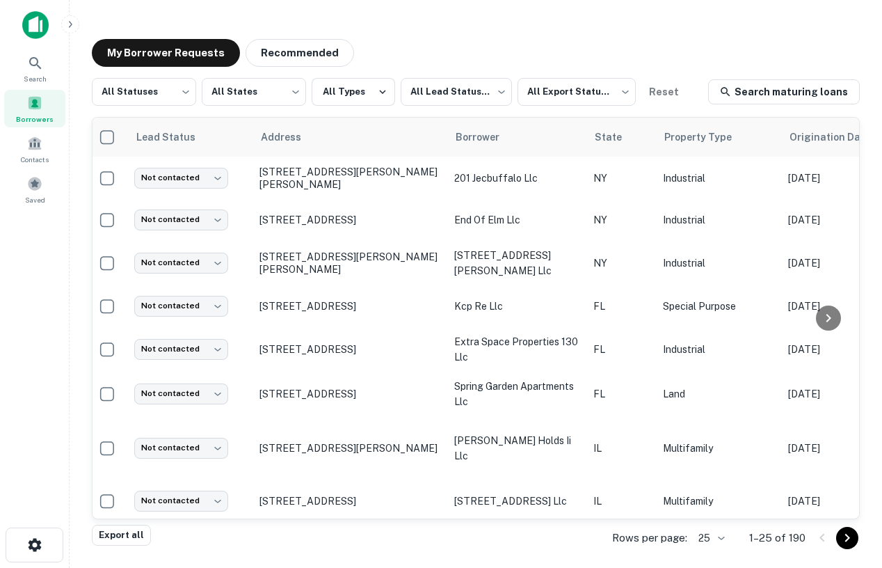
scroll to position [47, 4]
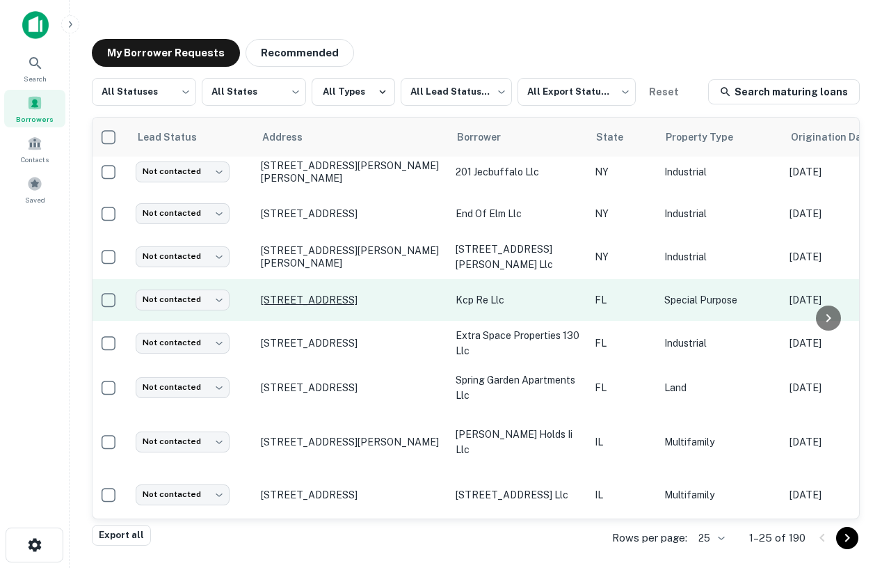
click at [388, 294] on p "[STREET_ADDRESS]" at bounding box center [351, 300] width 181 height 13
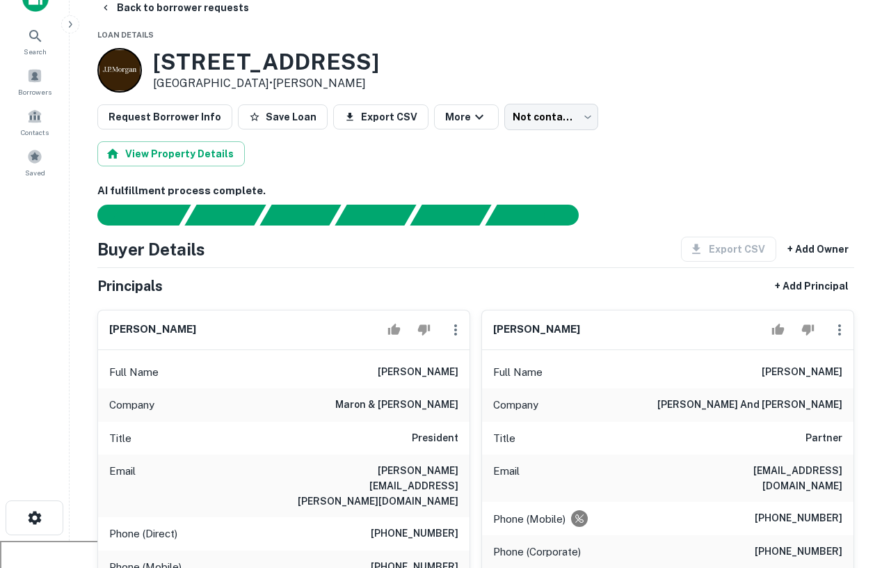
scroll to position [26, 0]
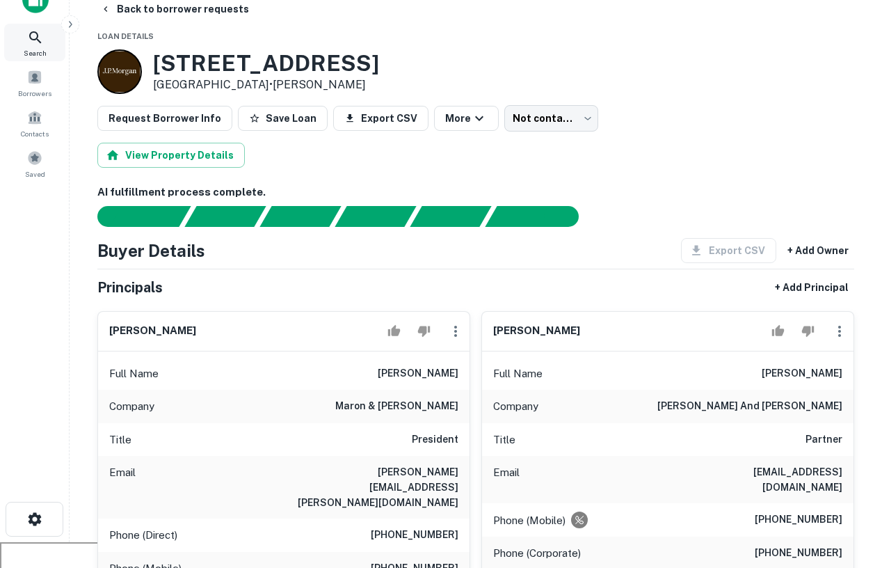
click at [38, 36] on icon at bounding box center [35, 37] width 17 height 17
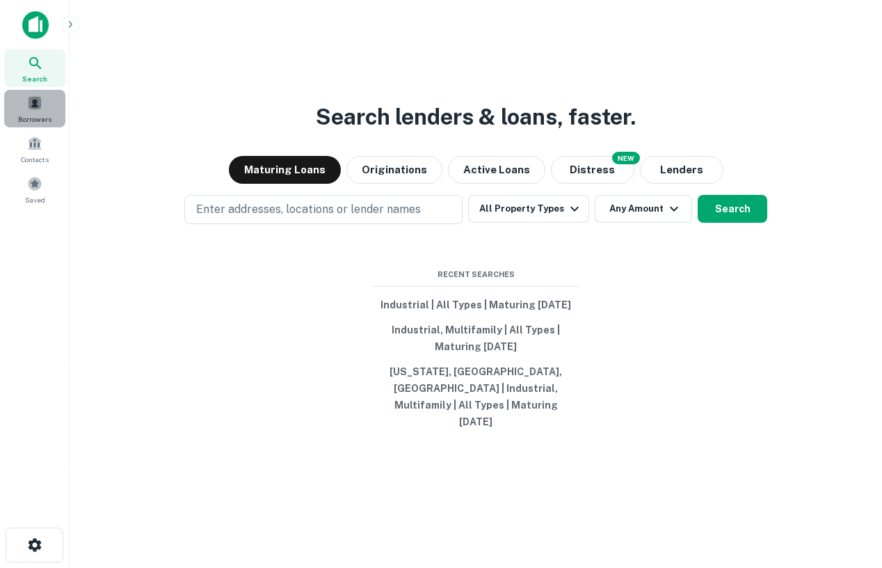
click at [44, 118] on span "Borrowers" at bounding box center [34, 118] width 33 height 11
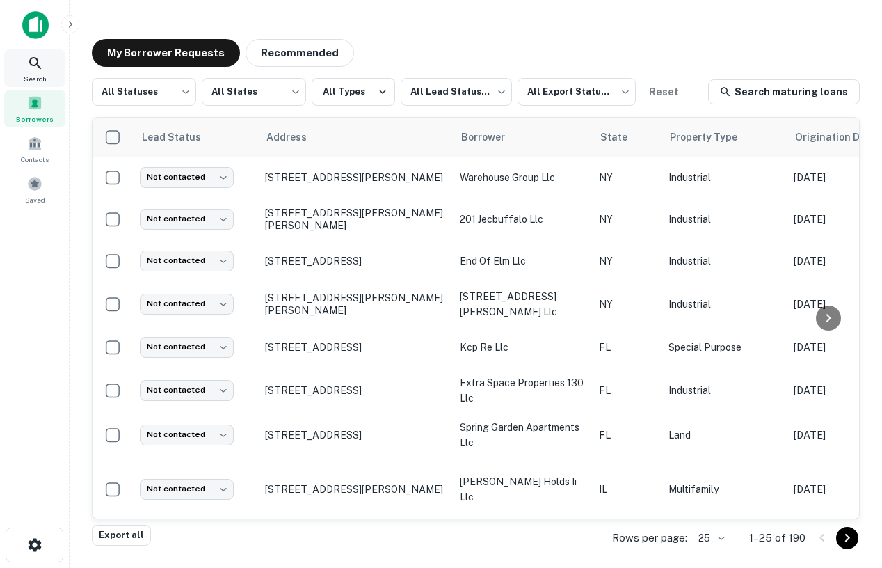
click at [42, 81] on span "Search" at bounding box center [35, 78] width 23 height 11
